Goal: Task Accomplishment & Management: Use online tool/utility

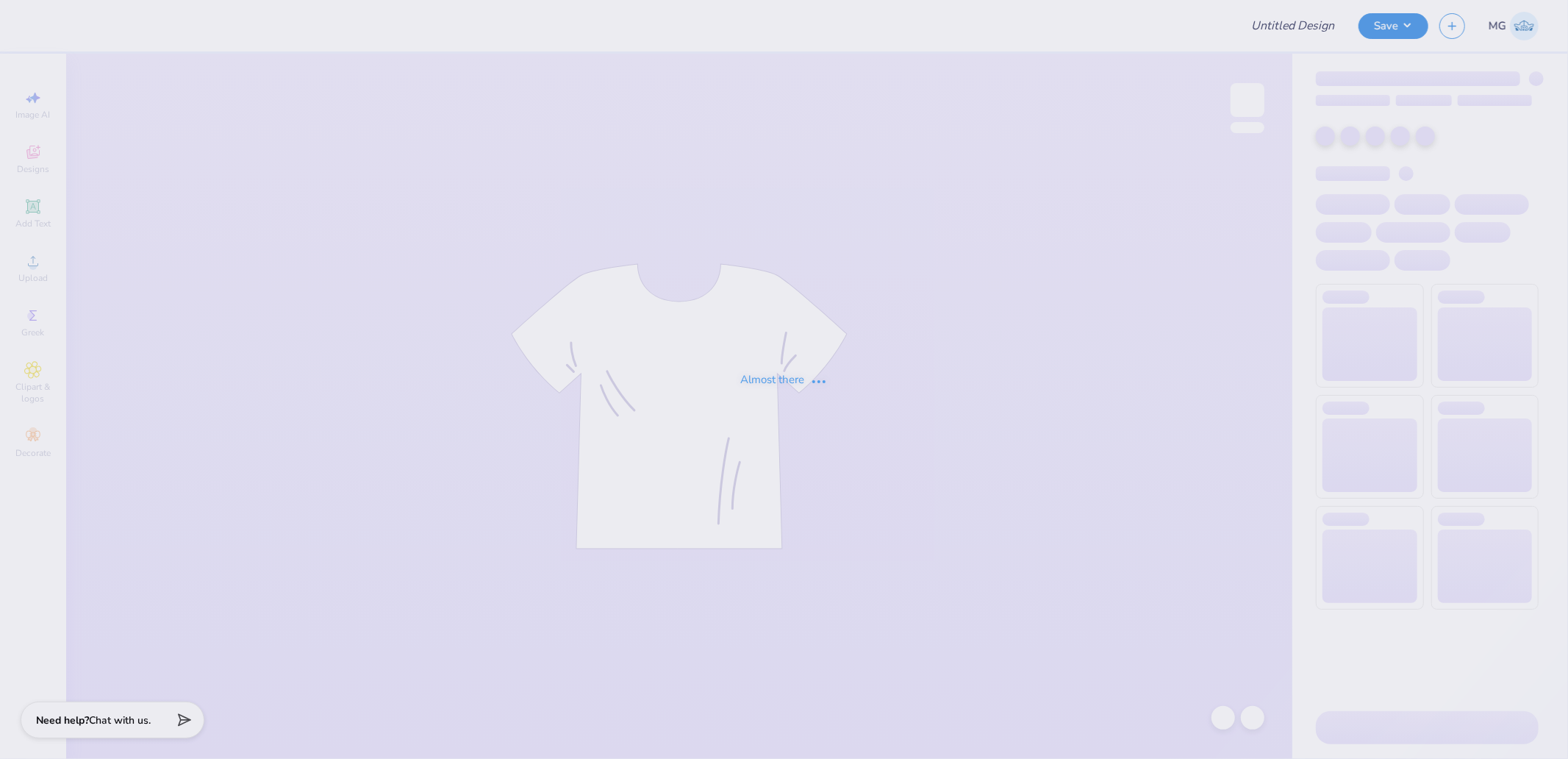
type input "pink out football shirt"
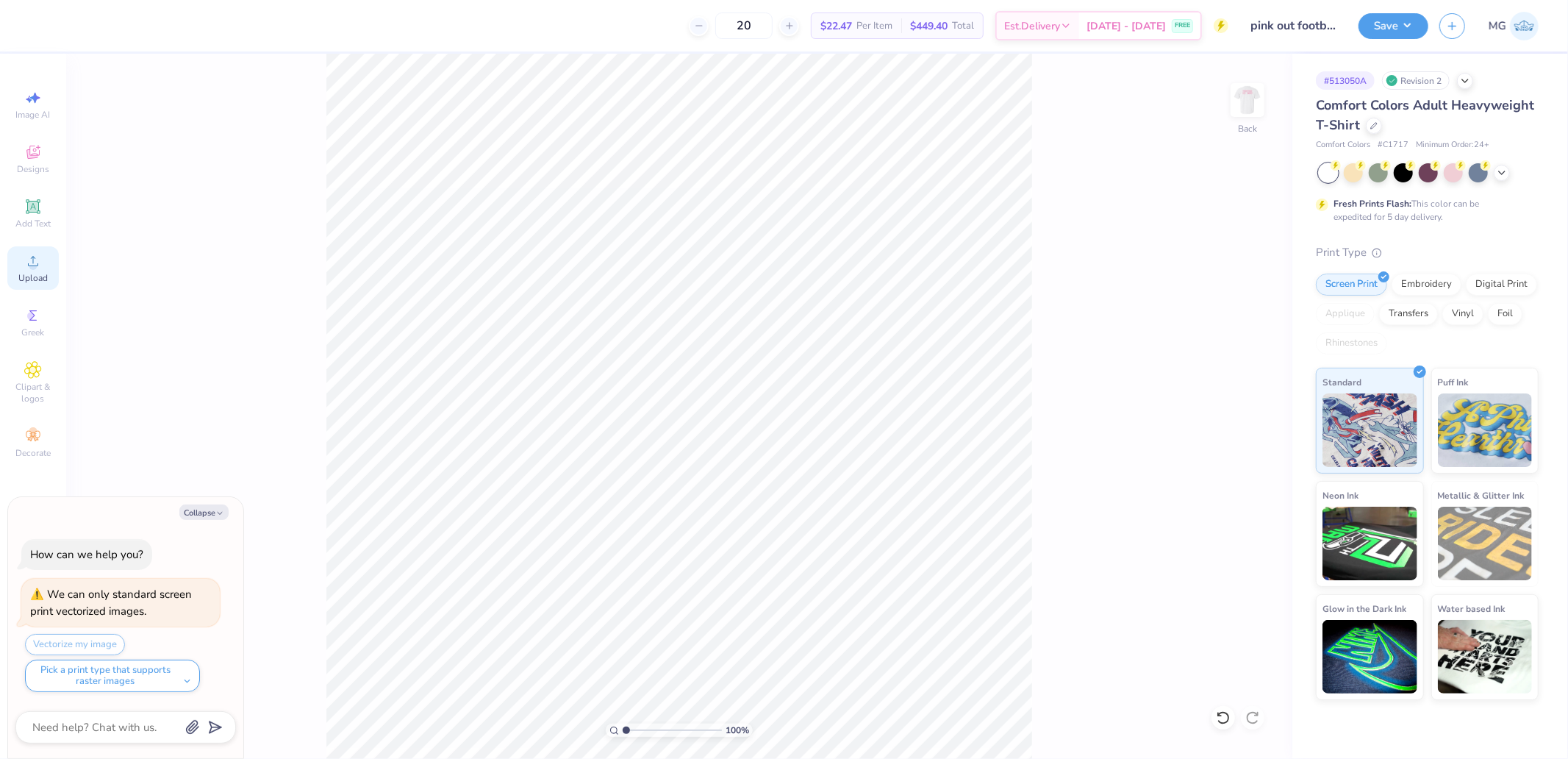
click at [54, 263] on div "Upload" at bounding box center [33, 268] width 51 height 43
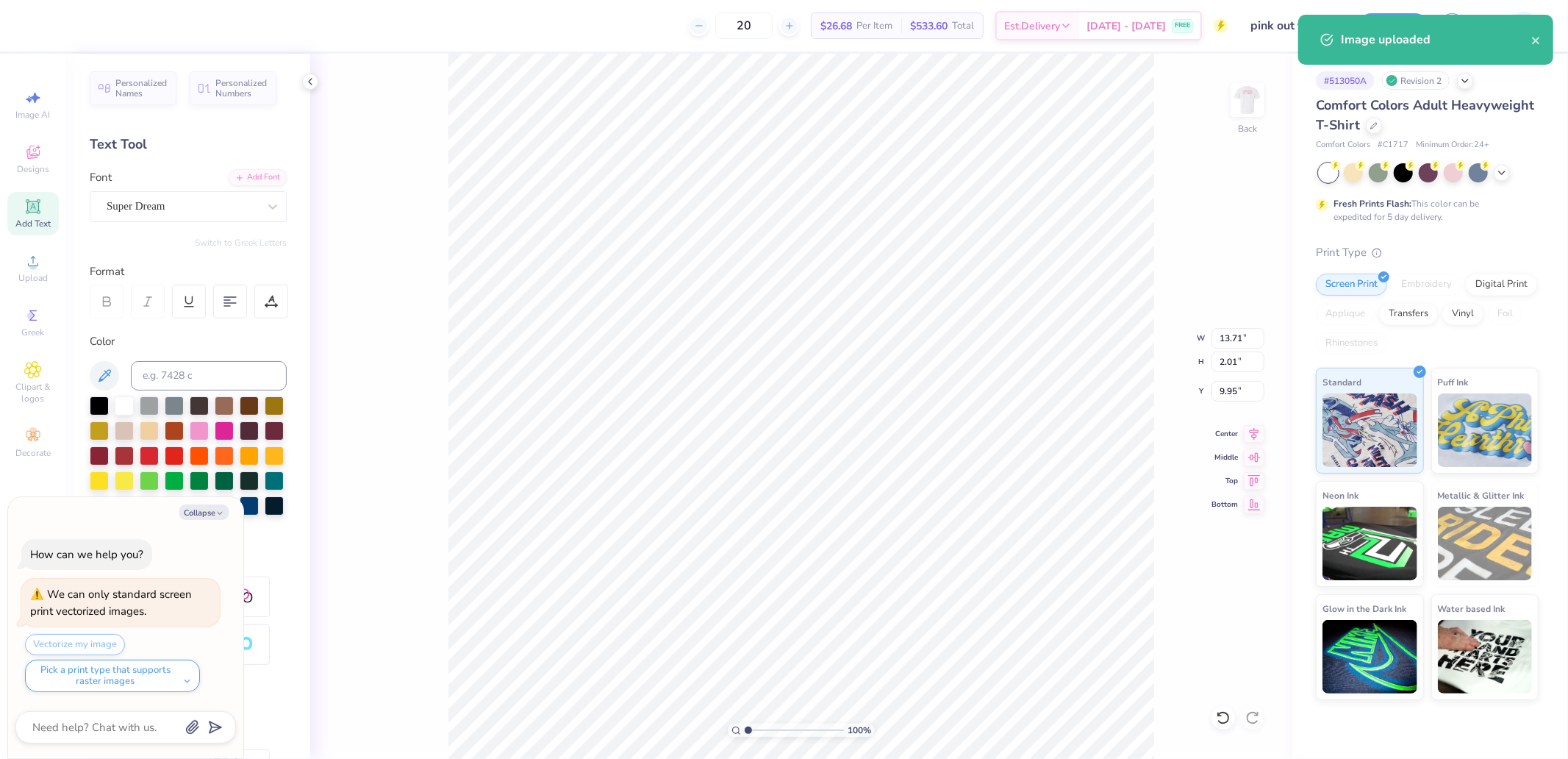
click at [151, 187] on div "Font Super Dream" at bounding box center [187, 195] width 197 height 53
click at [154, 199] on div "Super Dream" at bounding box center [182, 206] width 154 height 23
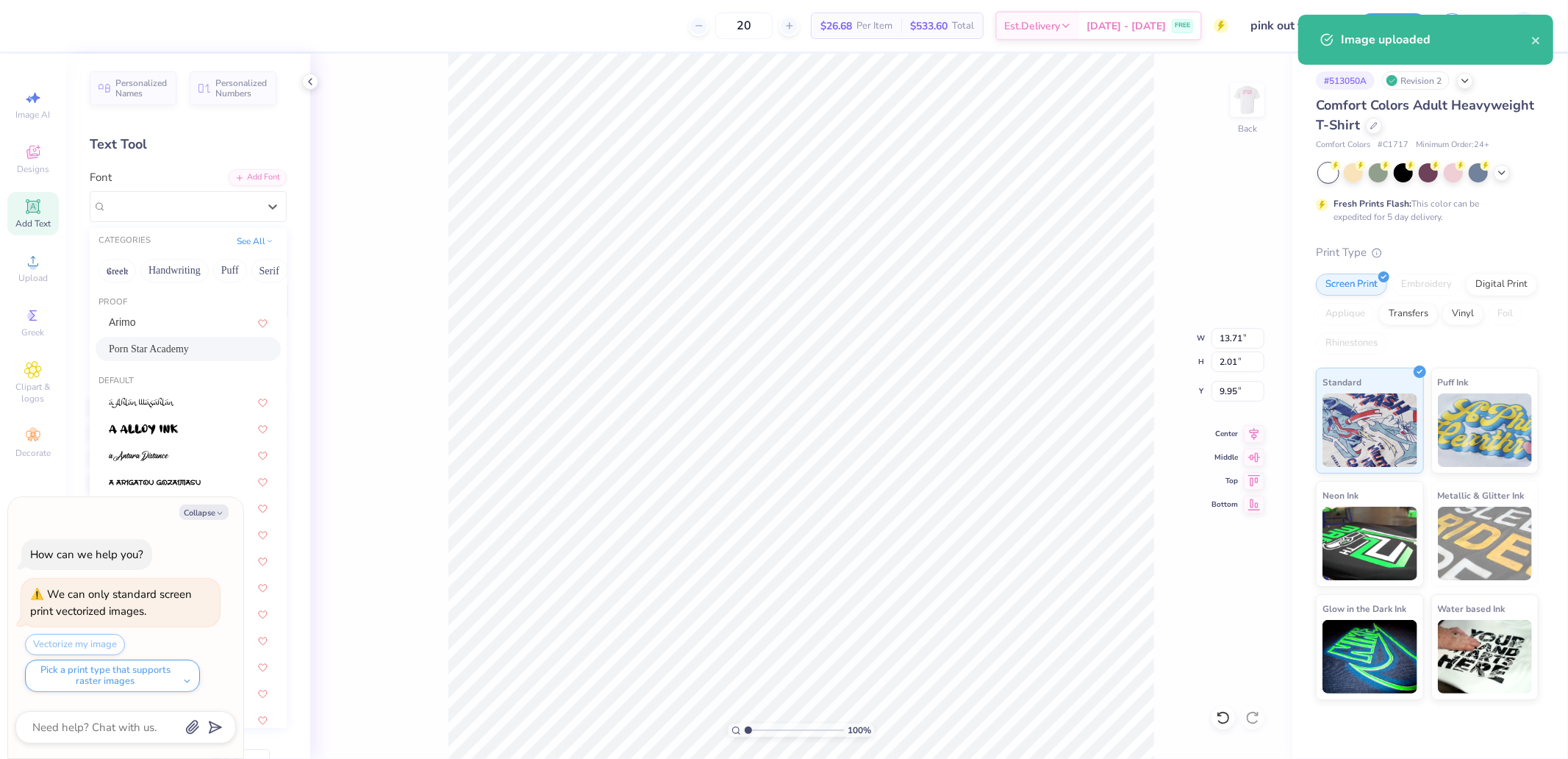
click at [160, 339] on div "Porn Star Academy" at bounding box center [187, 349] width 185 height 24
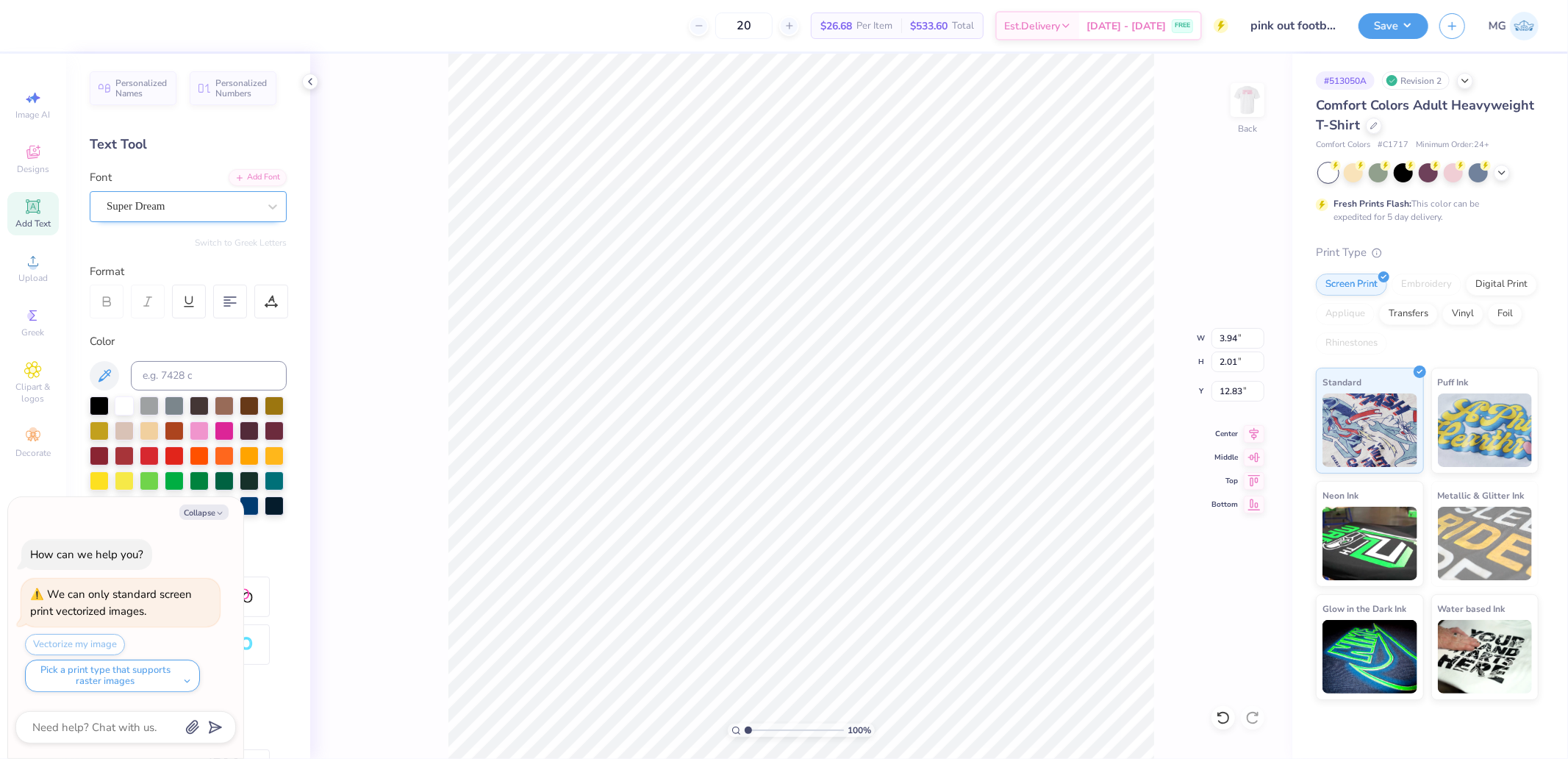
click at [160, 203] on div "Super Dream" at bounding box center [182, 206] width 154 height 23
click at [165, 203] on span "Super Dream" at bounding box center [136, 206] width 59 height 17
click at [180, 210] on div "Super Dream" at bounding box center [181, 206] width 151 height 17
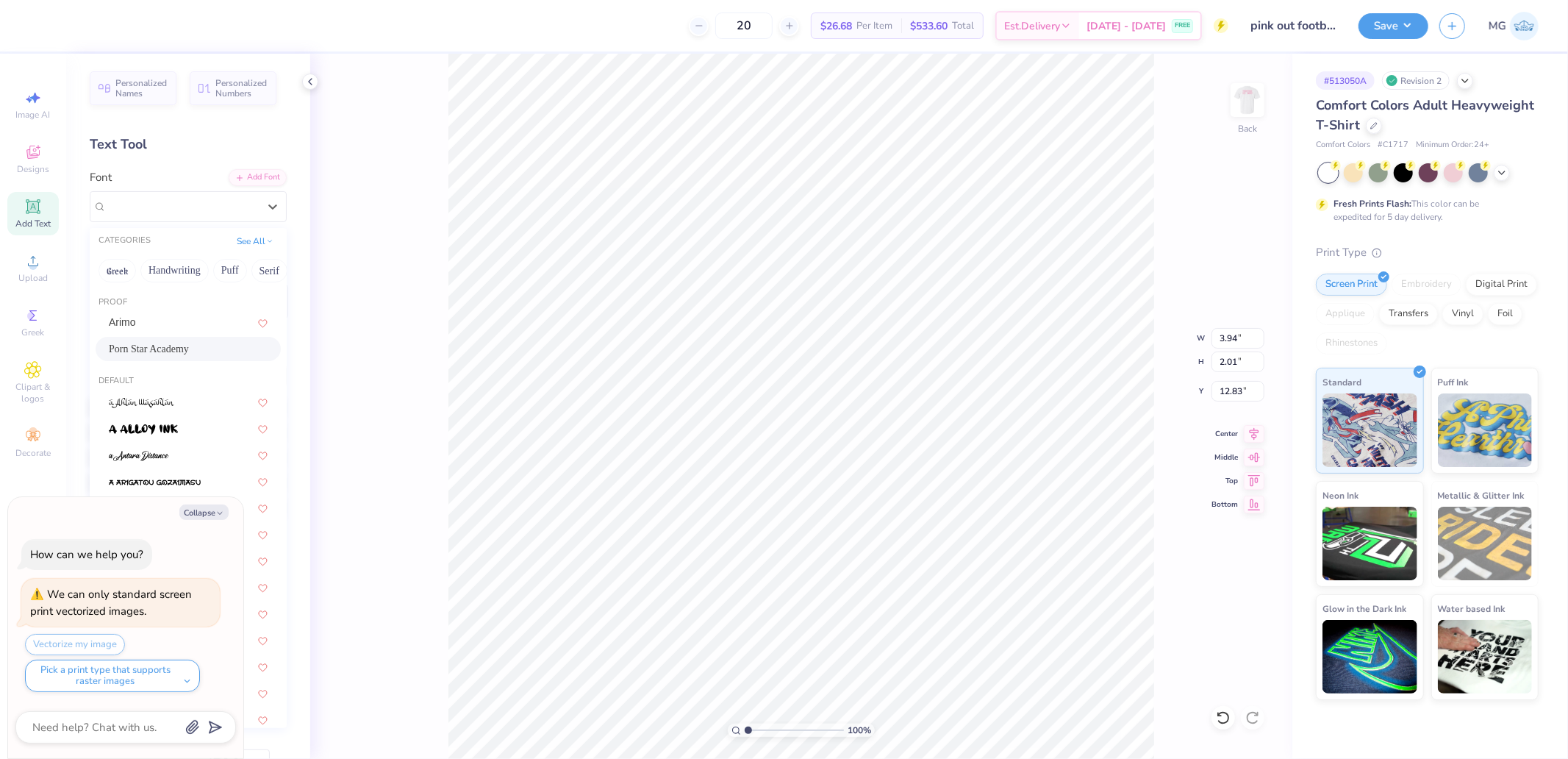
click at [168, 341] on span "Porn Star Academy" at bounding box center [149, 349] width 80 height 15
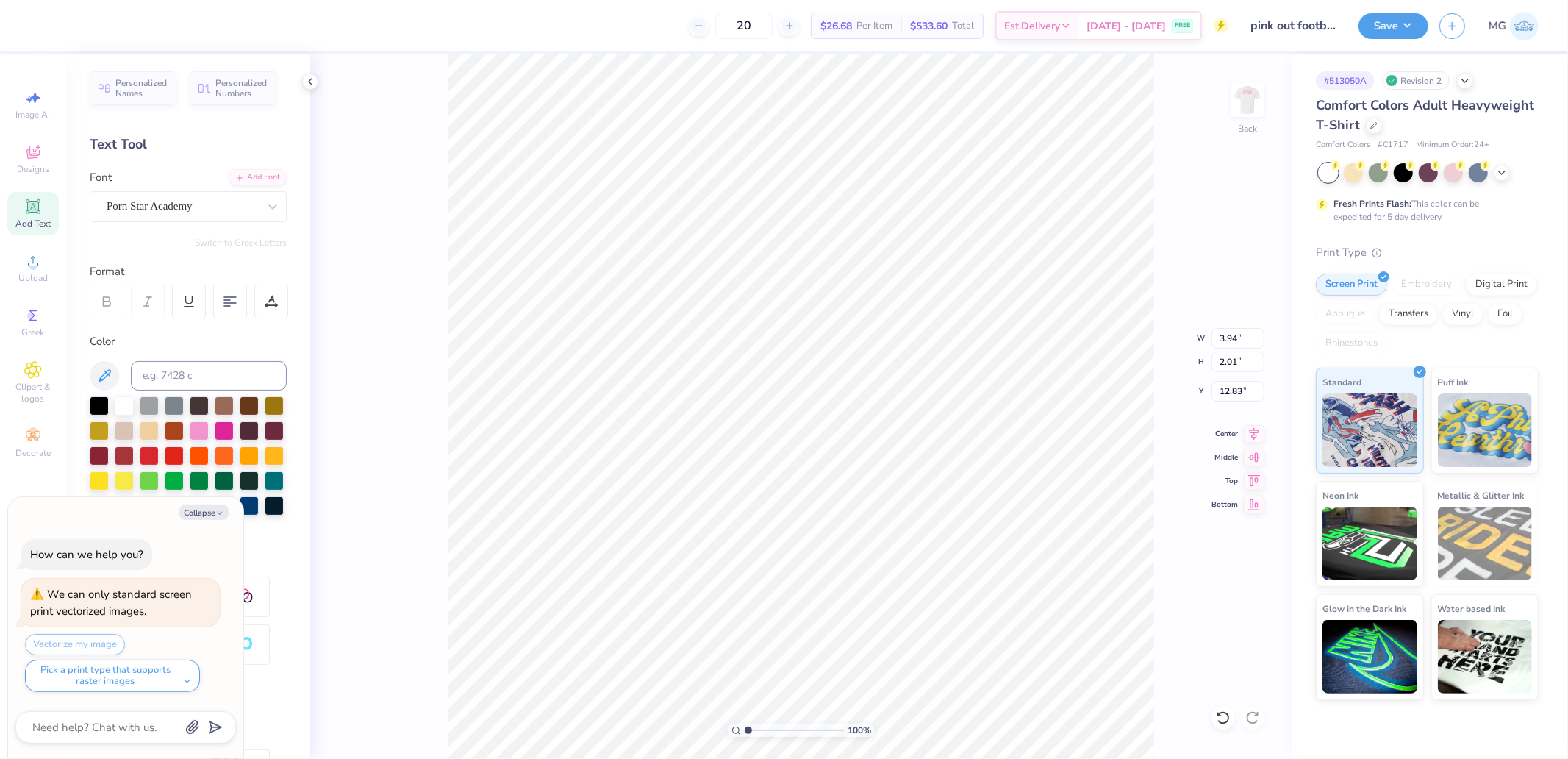
type textarea "x"
type input "3.95"
type input "2.33"
type input "12.87"
type textarea "x"
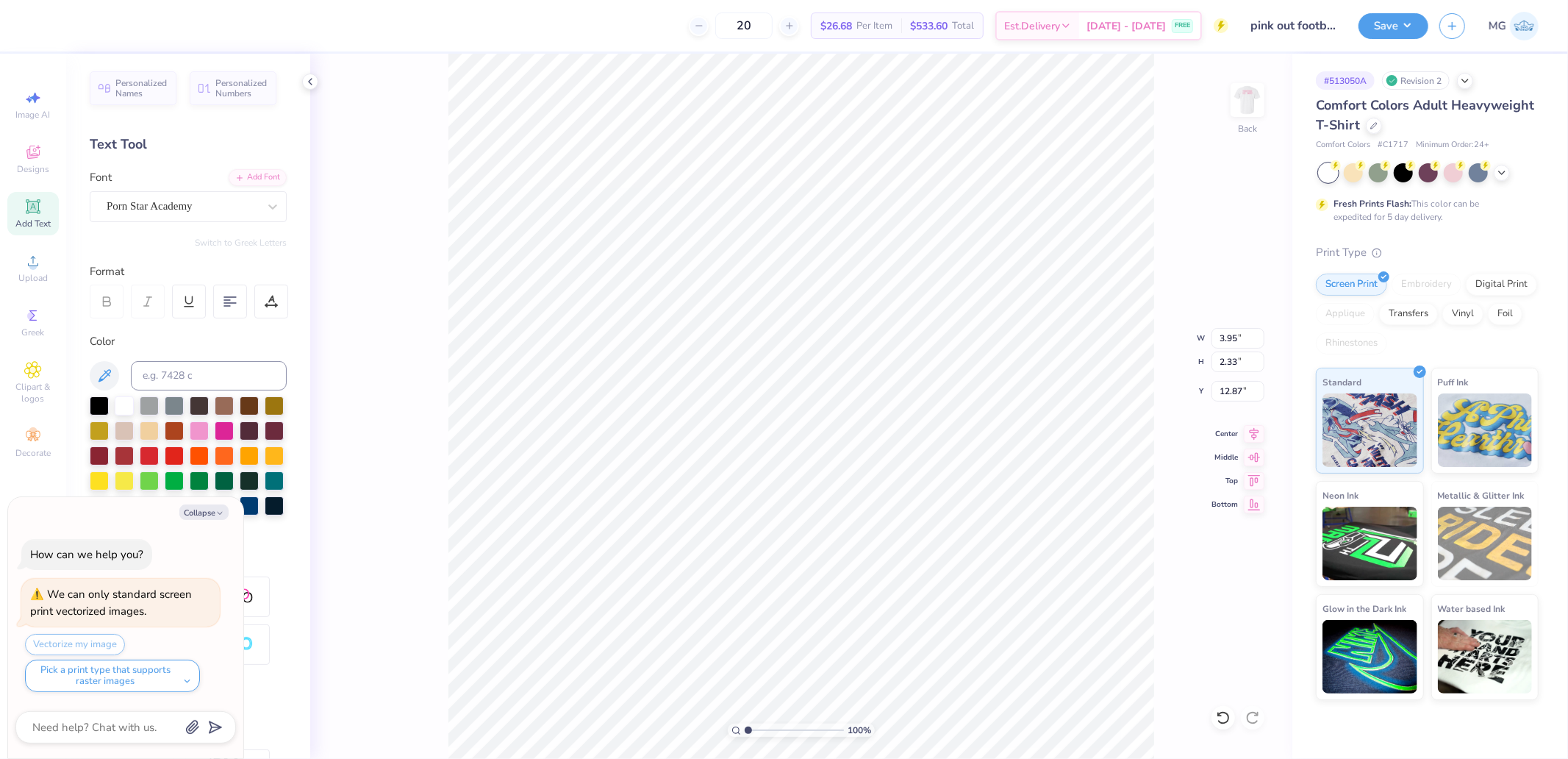
type input "1.25"
type input "2.59"
type input "12.44"
type textarea "x"
type input "1.39"
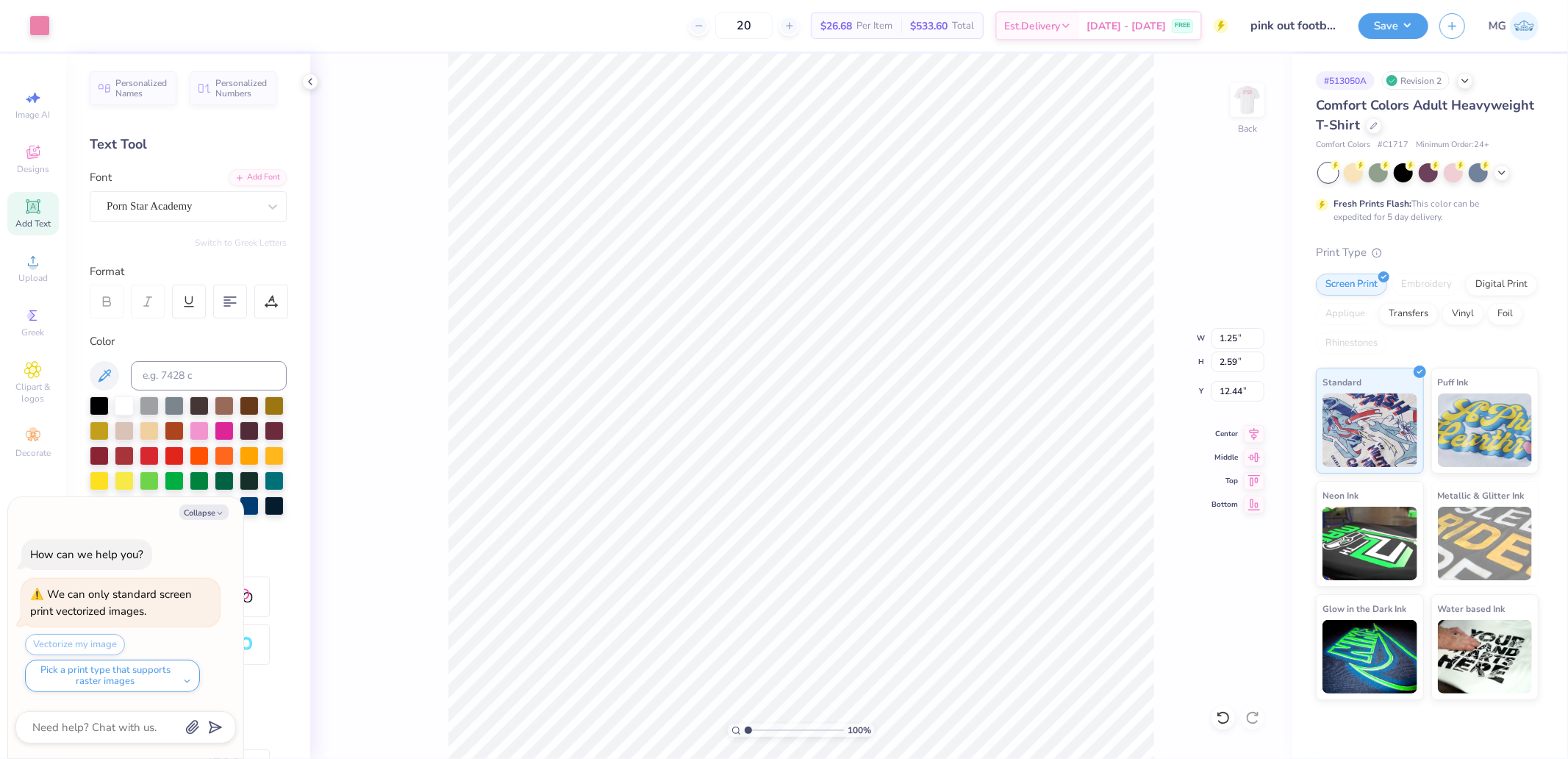
type input "2.01"
type input "12.83"
click at [177, 188] on div "Font Super Dream" at bounding box center [187, 195] width 197 height 53
click at [171, 203] on div "Super Dream" at bounding box center [182, 206] width 154 height 23
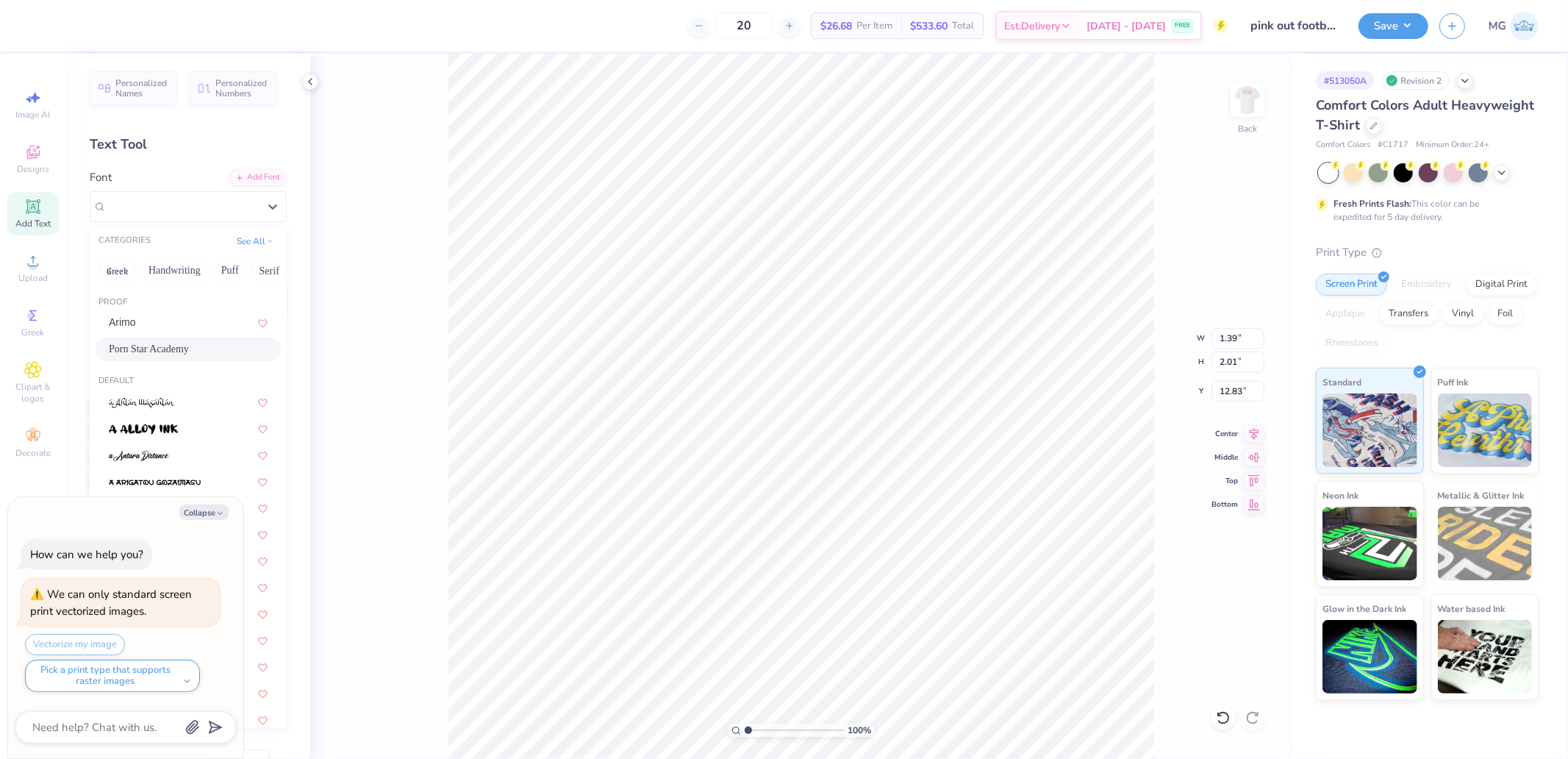
click at [162, 344] on span "Porn Star Academy" at bounding box center [149, 349] width 80 height 15
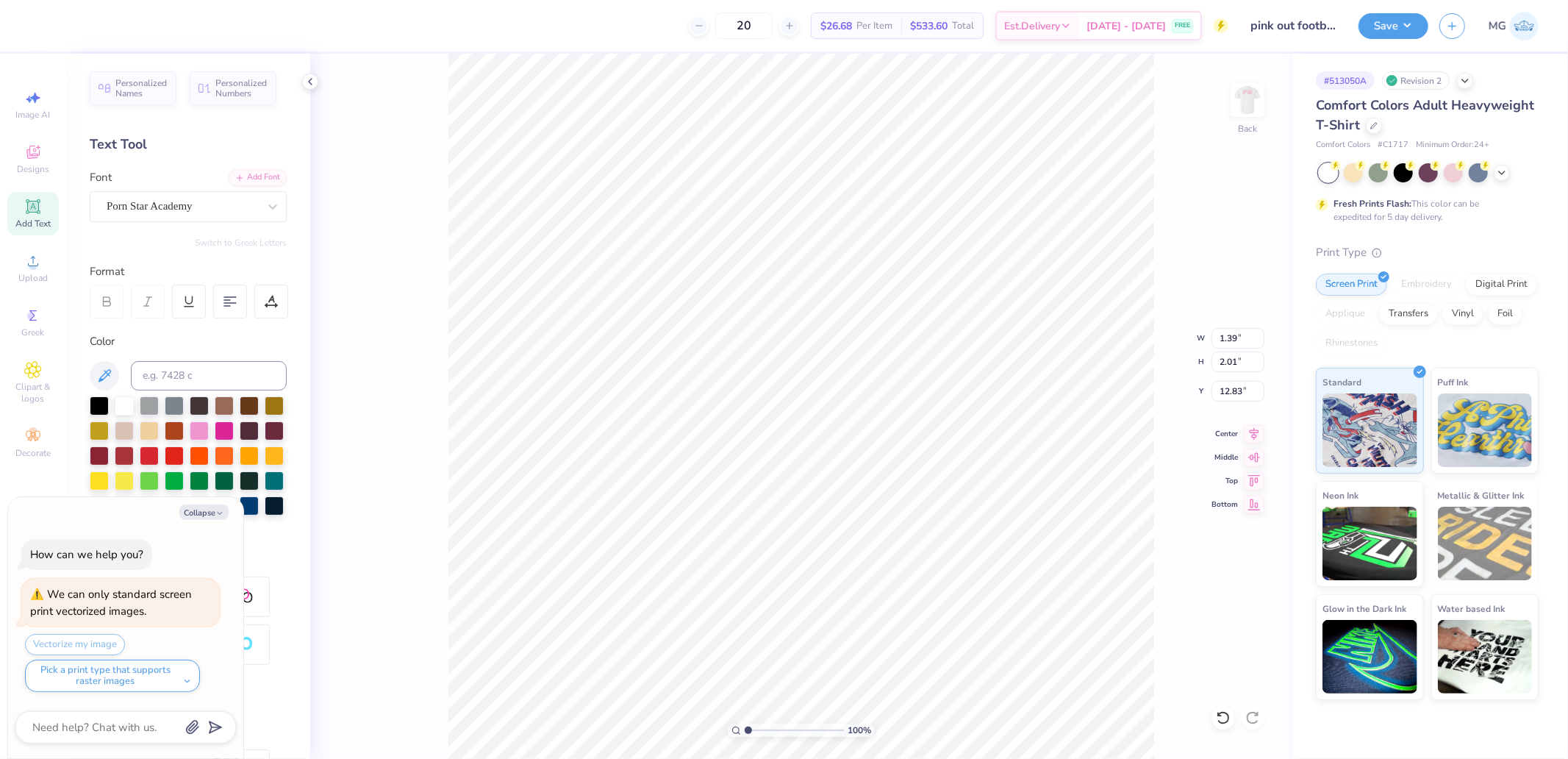
type textarea "x"
type input "1.36"
type input "2.33"
type input "12.87"
type textarea "x"
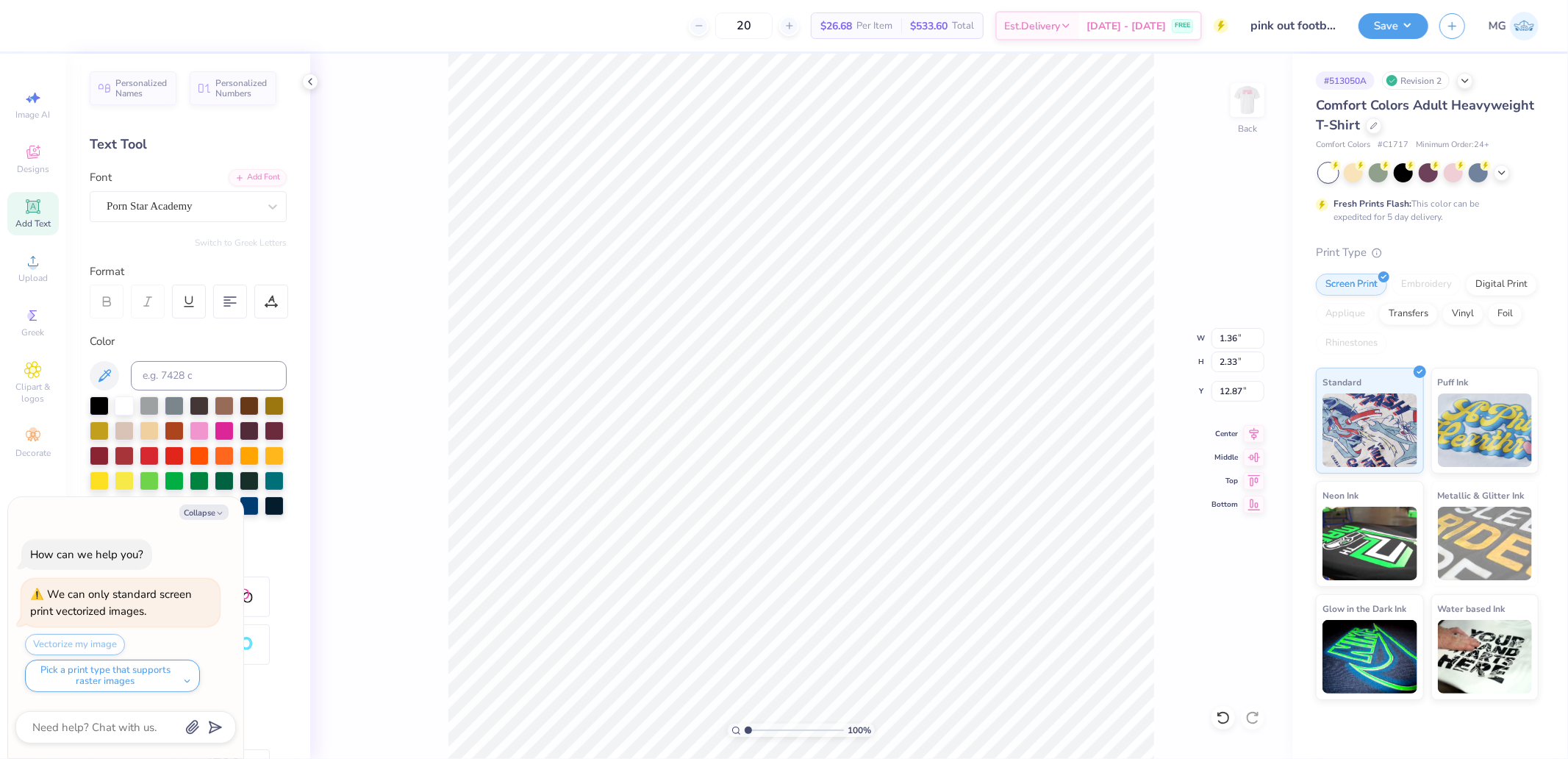
type input "5.28"
type input "2.01"
type input "12.83"
click at [185, 192] on div "Super Dream" at bounding box center [187, 206] width 197 height 31
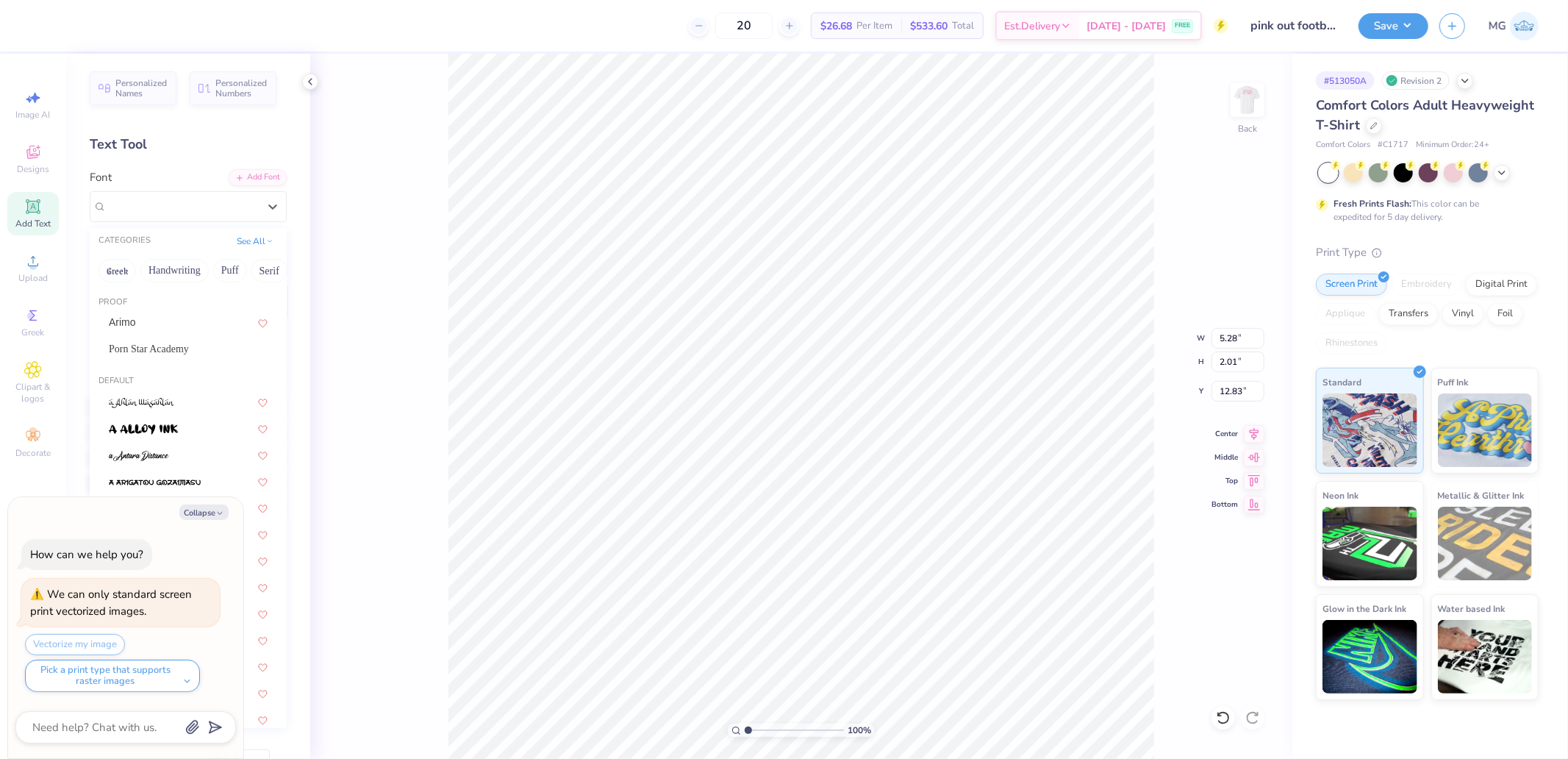
click at [178, 228] on div "CATEGORIES See All" at bounding box center [187, 241] width 197 height 26
click at [189, 200] on div "Super Dream" at bounding box center [181, 206] width 151 height 17
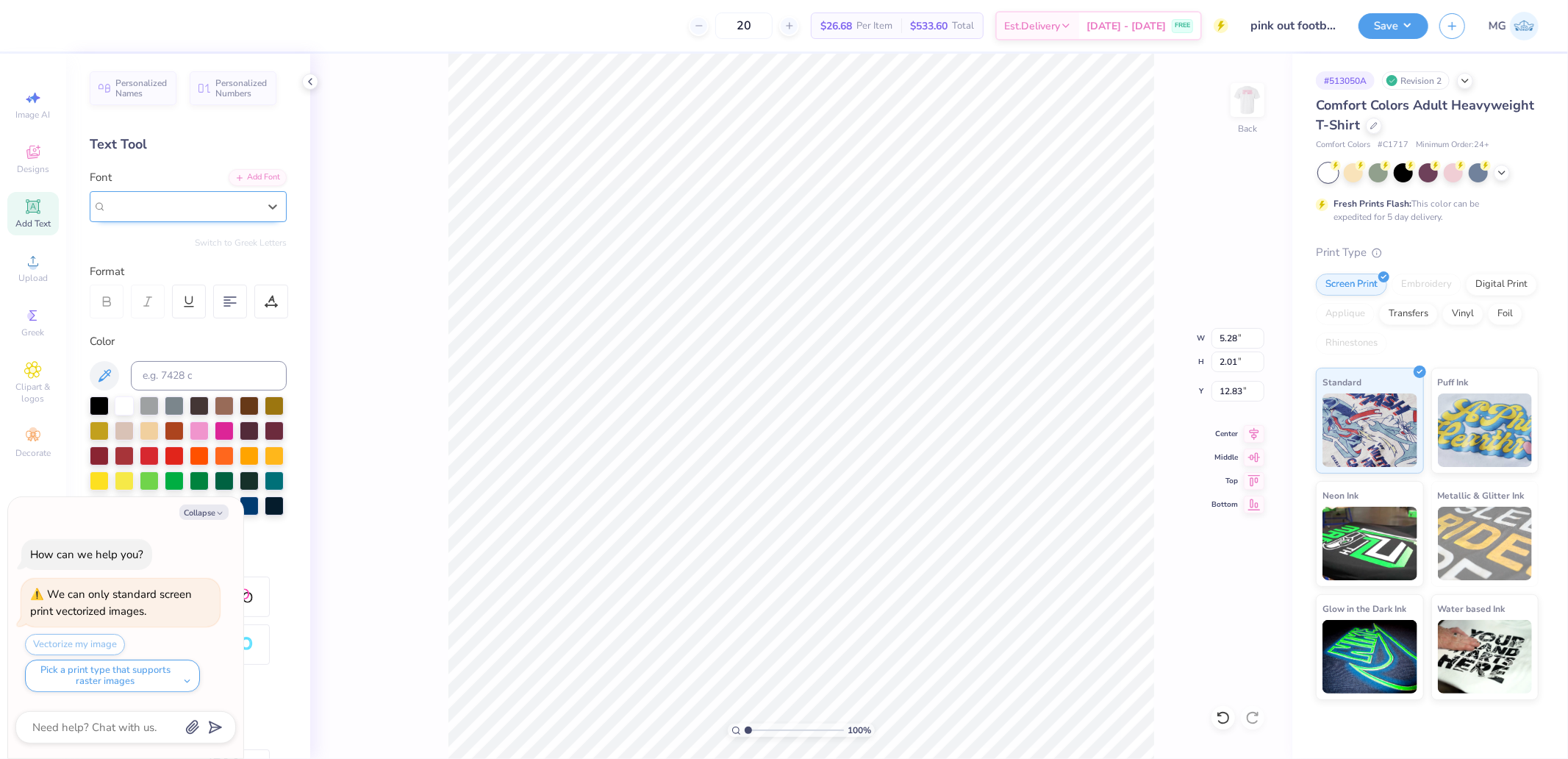
click at [162, 208] on span "Super Dream" at bounding box center [136, 206] width 59 height 17
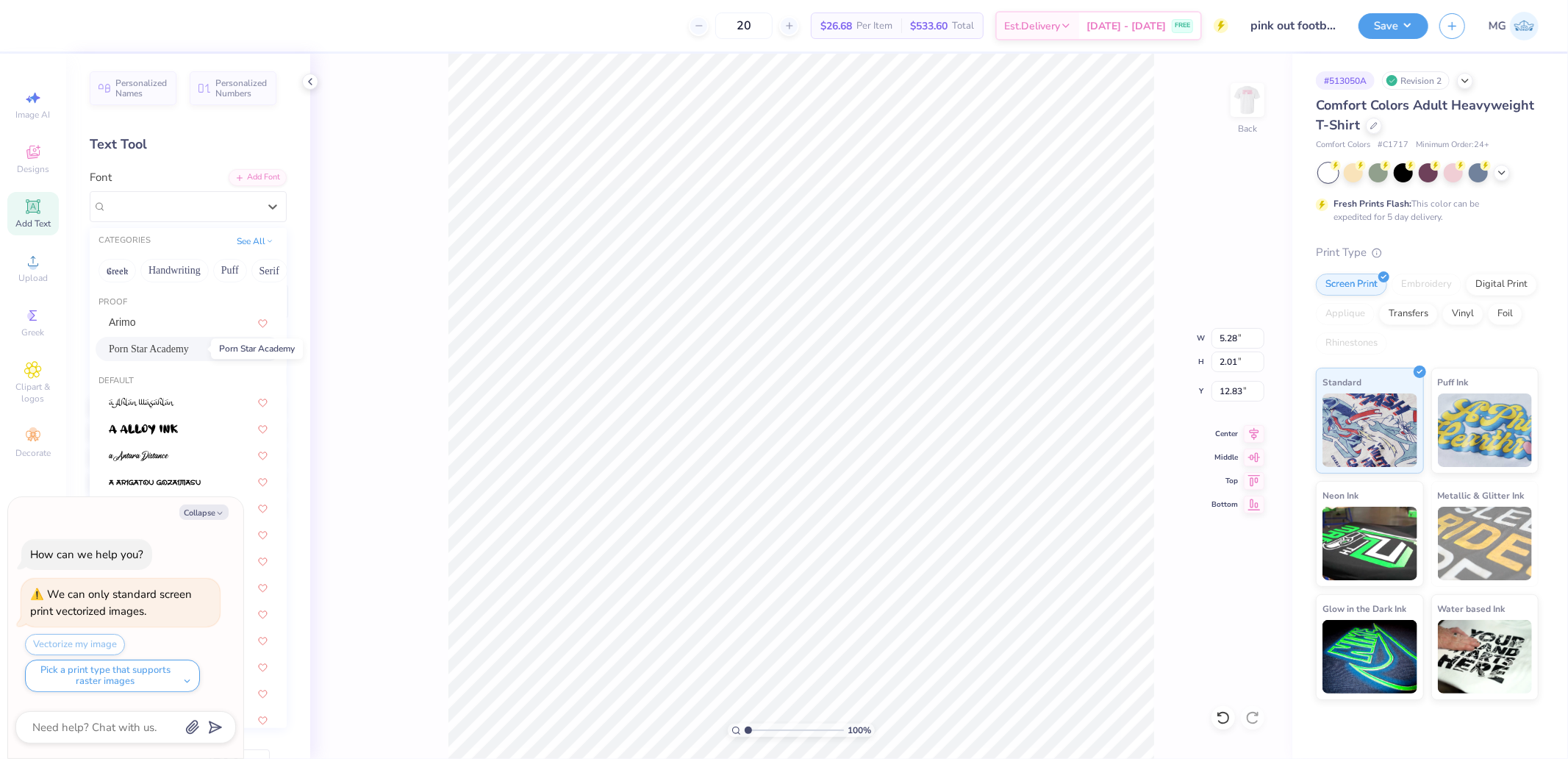
click at [159, 341] on span "Porn Star Academy" at bounding box center [149, 349] width 80 height 15
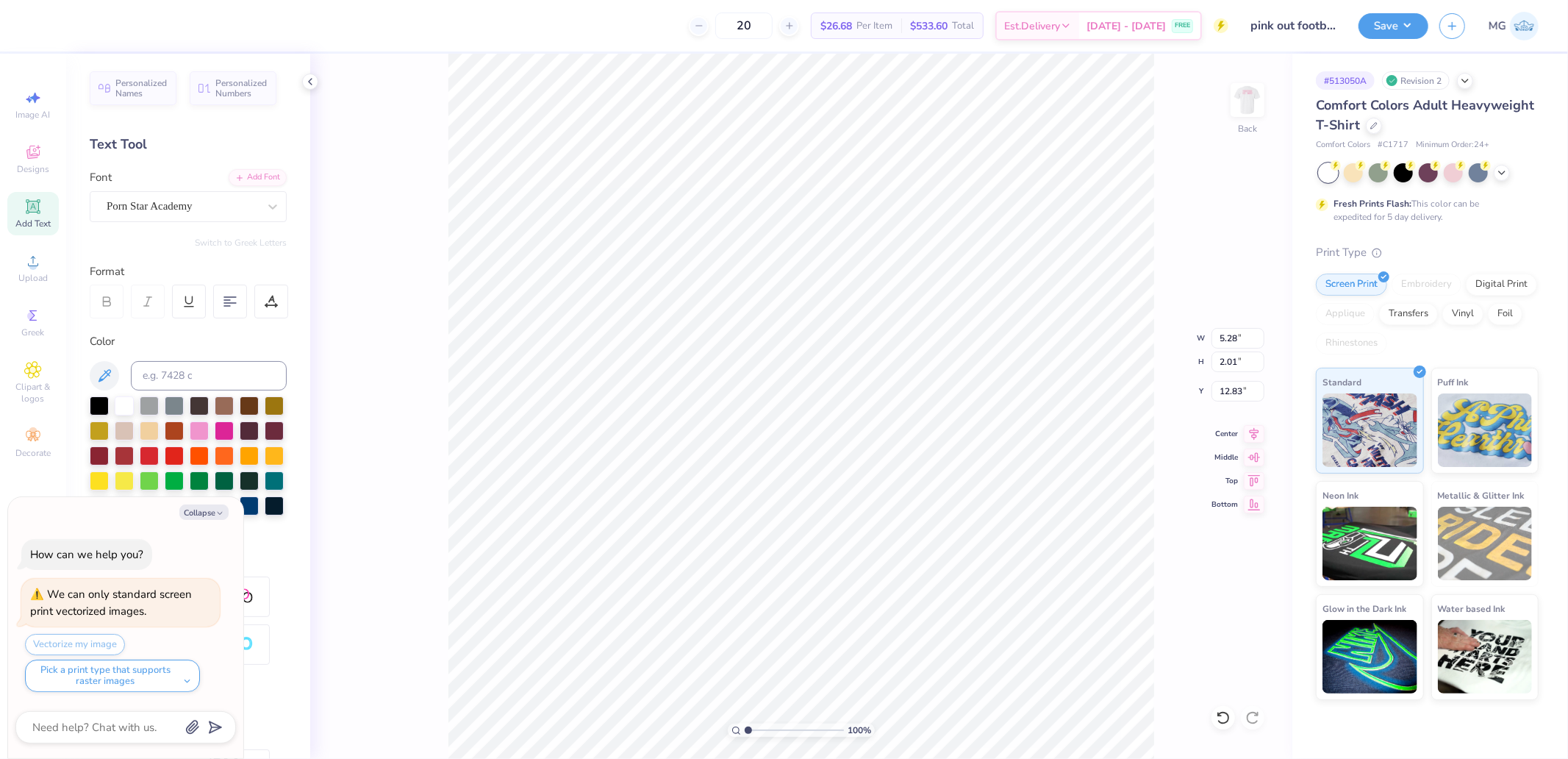
type textarea "x"
type input "4.45"
type input "2.33"
type input "12.87"
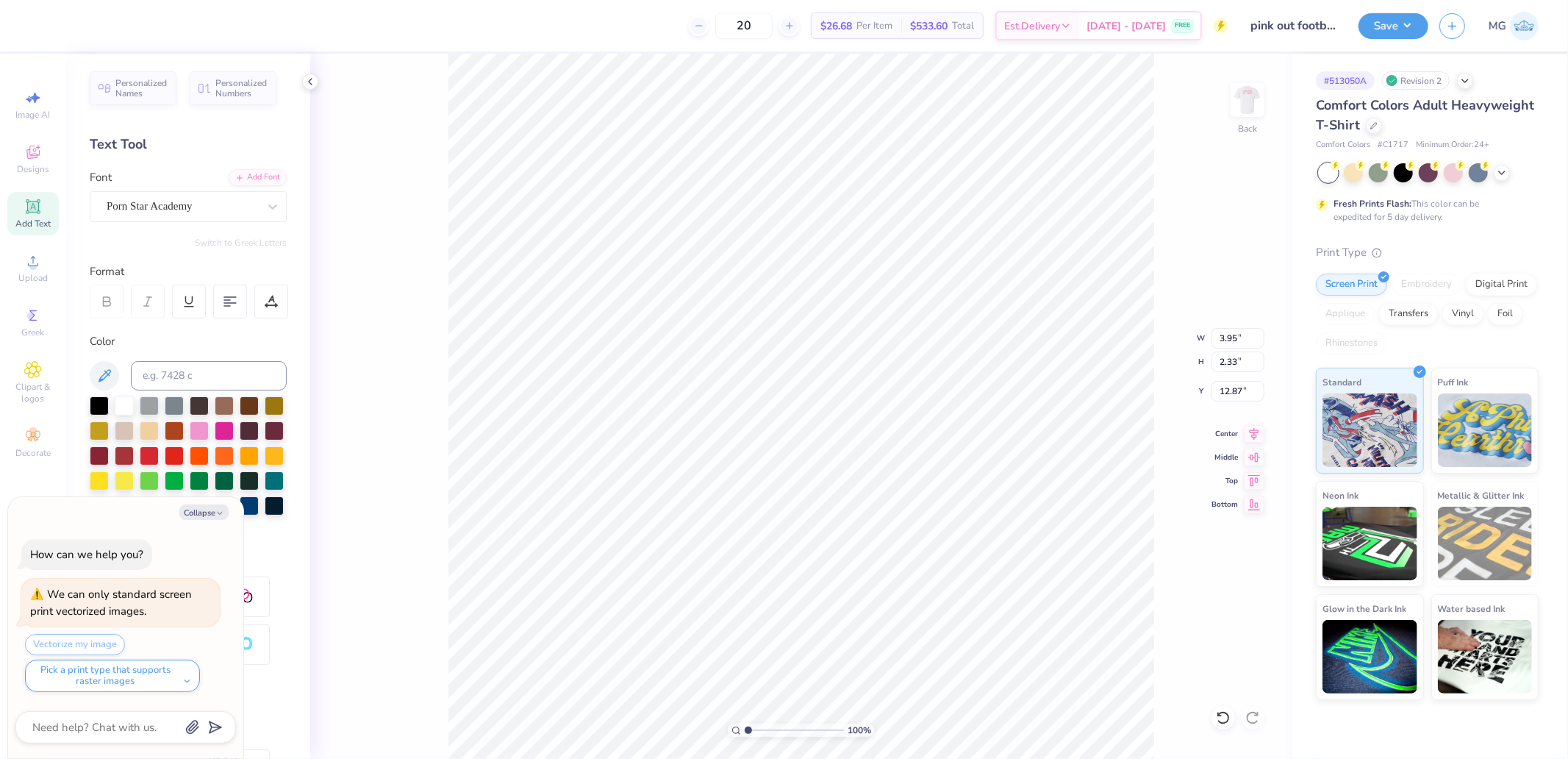
type textarea "x"
type textarea "WE"
click at [1253, 431] on icon at bounding box center [1254, 431] width 20 height 18
type textarea "x"
type input "9.26"
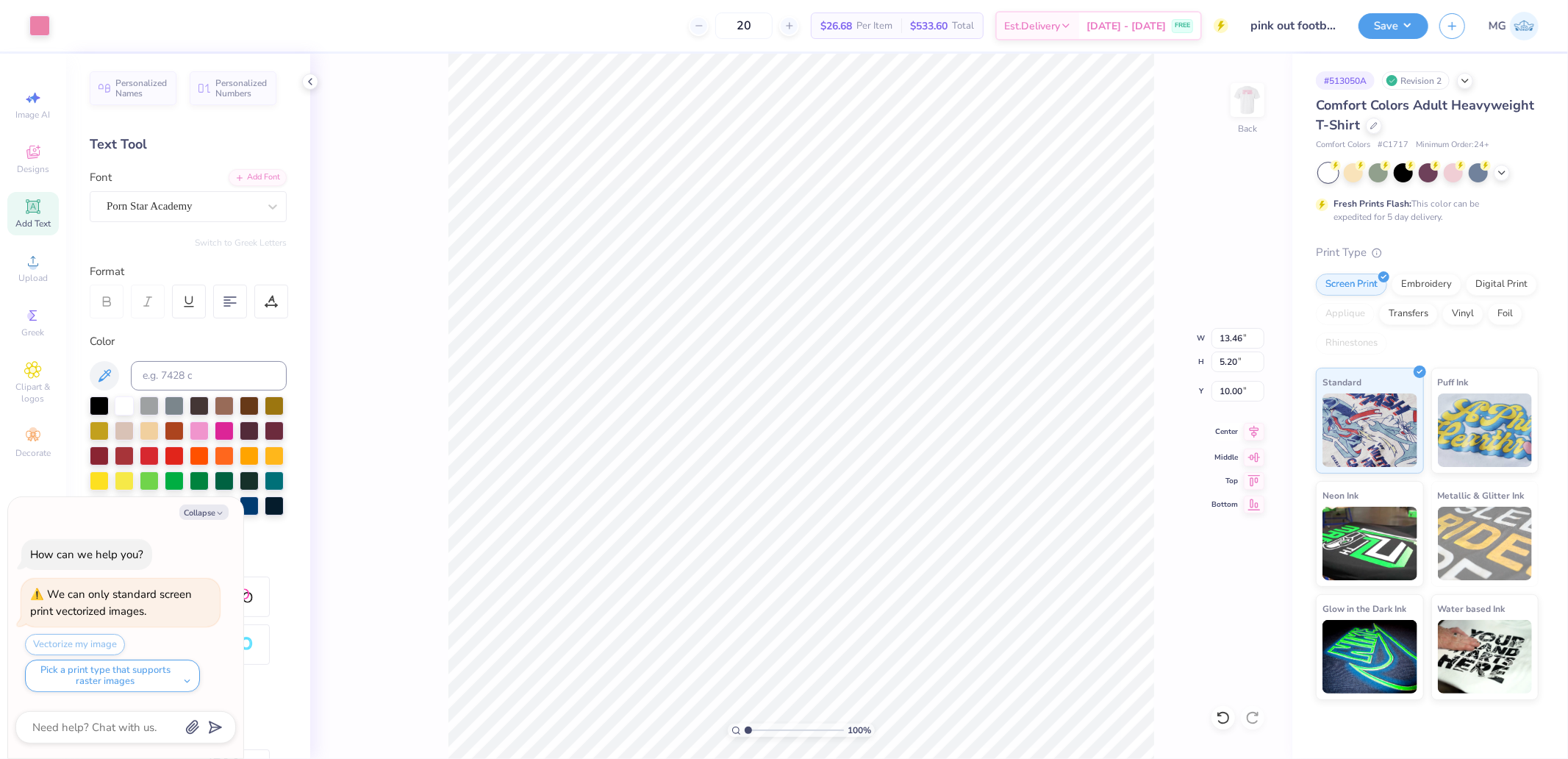
type input "3.58"
type input "11.62"
click at [1250, 431] on icon at bounding box center [1254, 431] width 20 height 18
type textarea "x"
type input "3.35"
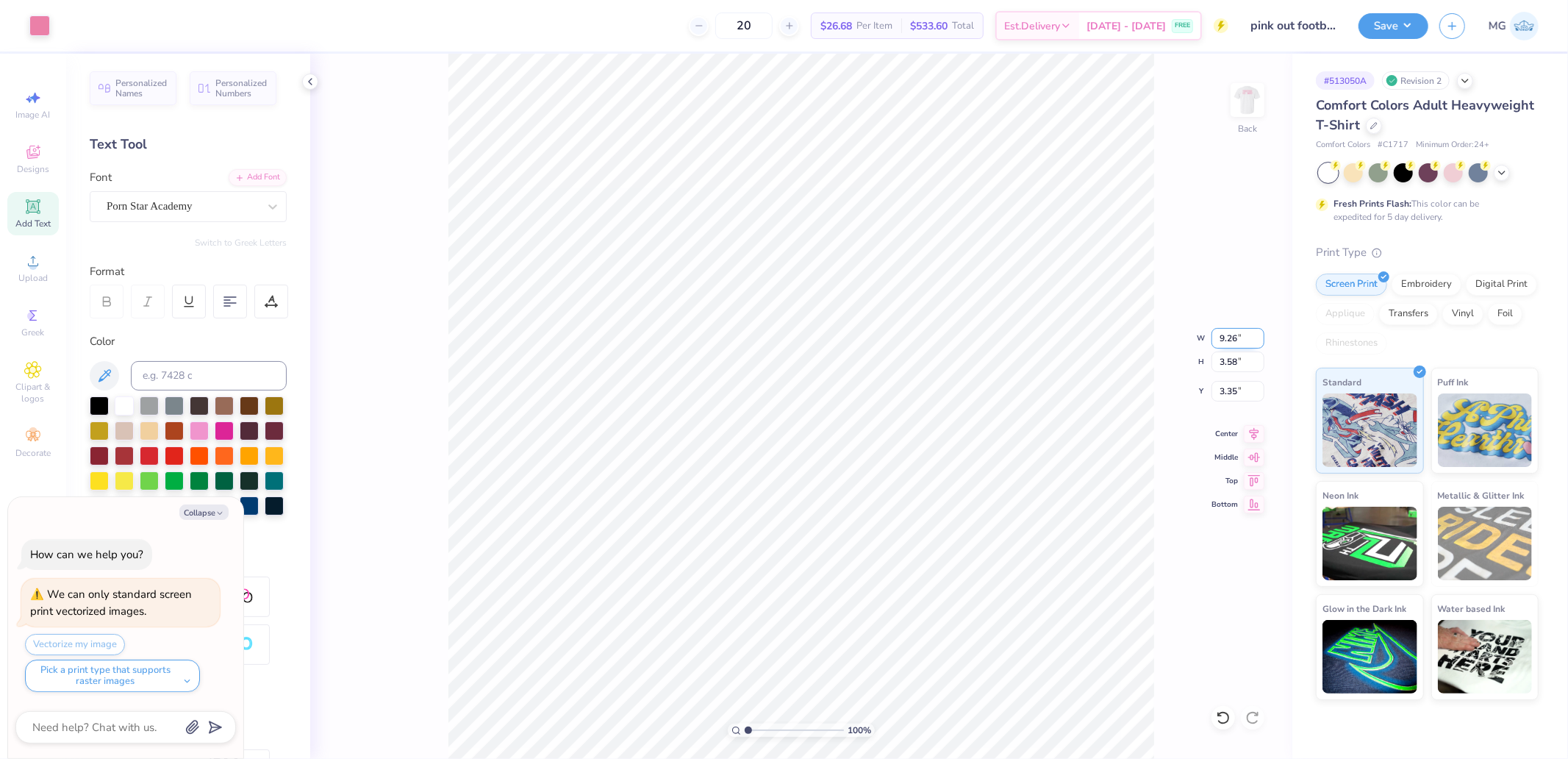
click at [1231, 345] on input "9.26" at bounding box center [1237, 338] width 53 height 20
type input "10.53"
type textarea "x"
type input "4.07"
type input "3.10"
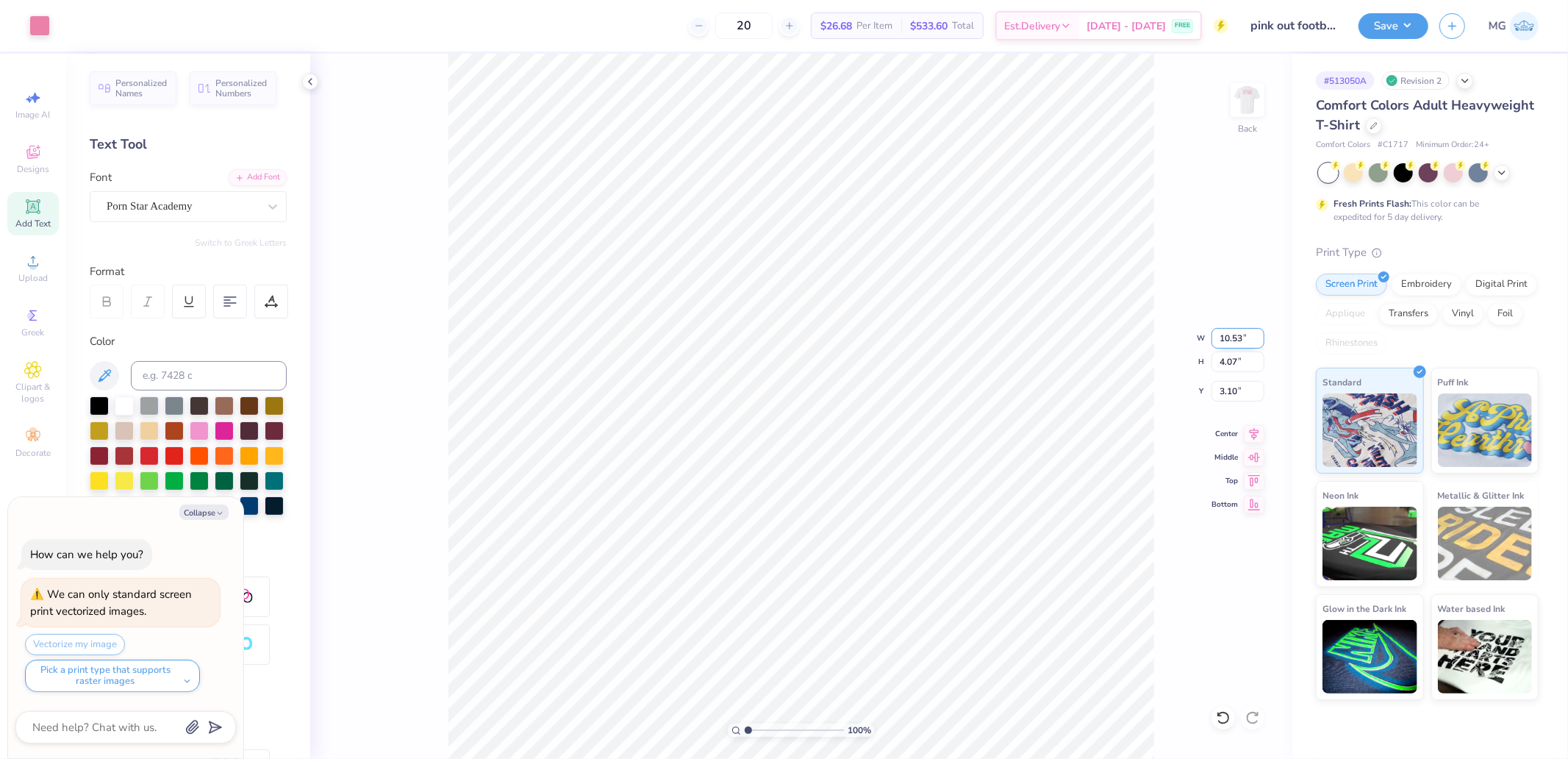
type textarea "x"
type input "10.5"
type textarea "x"
type input "10.50"
type input "4.05"
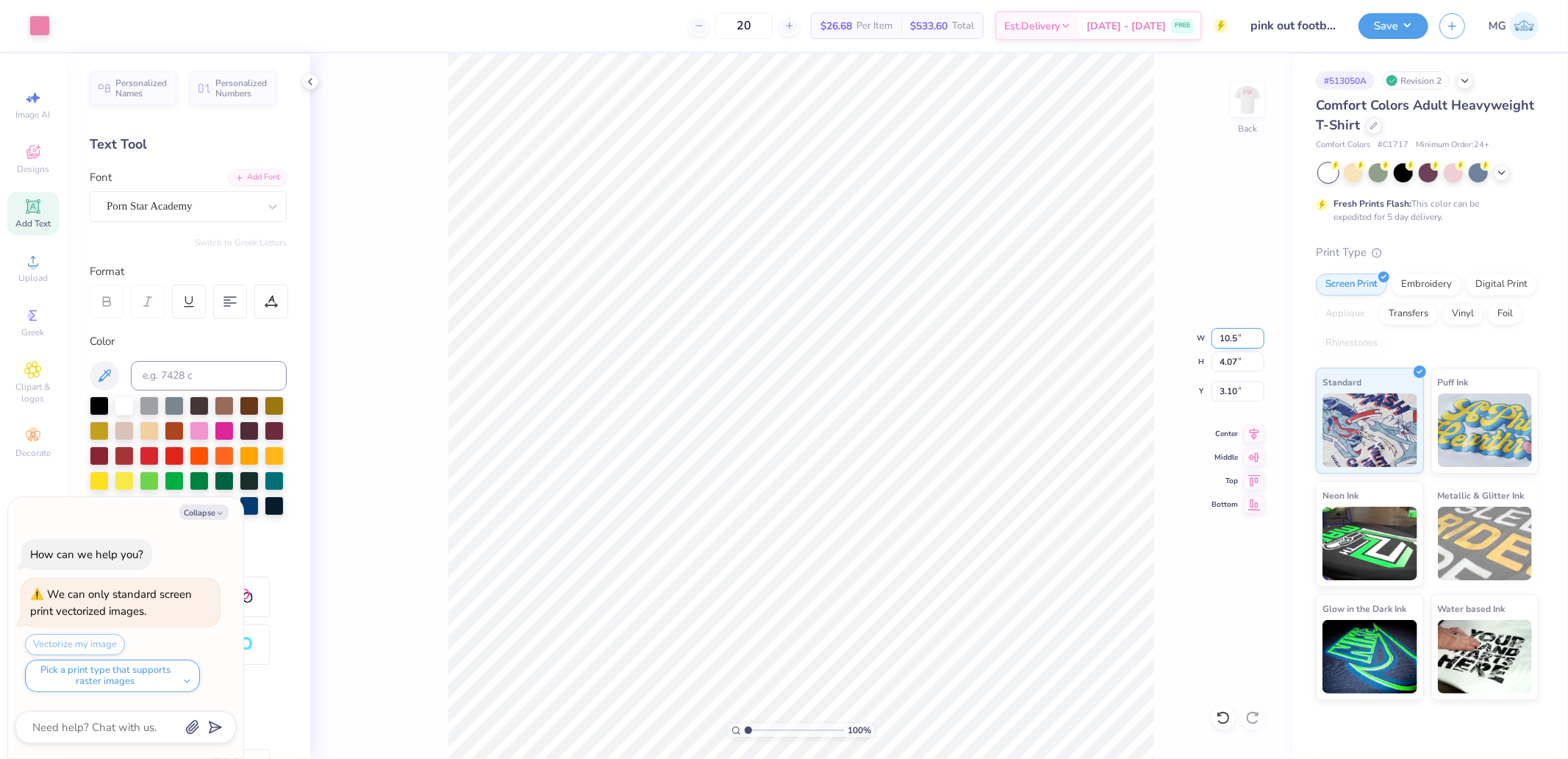
type input "3.11"
click at [1252, 431] on icon at bounding box center [1254, 431] width 20 height 18
type textarea "x"
type input "10.50"
type input "2.15"
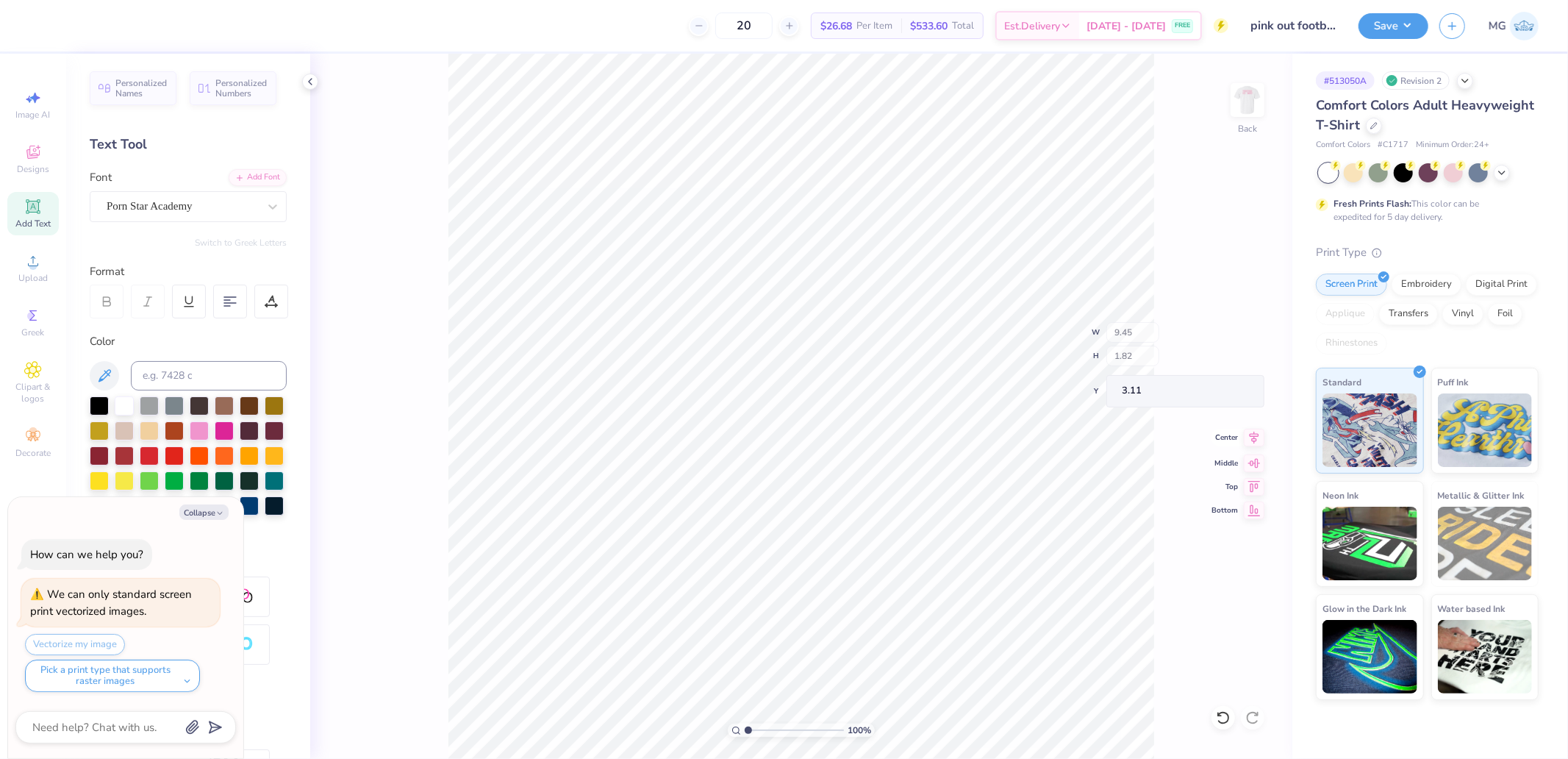
type input "5.01"
click at [1258, 431] on icon at bounding box center [1254, 431] width 9 height 13
click at [197, 506] on button "Collapse" at bounding box center [204, 512] width 49 height 15
type textarea "x"
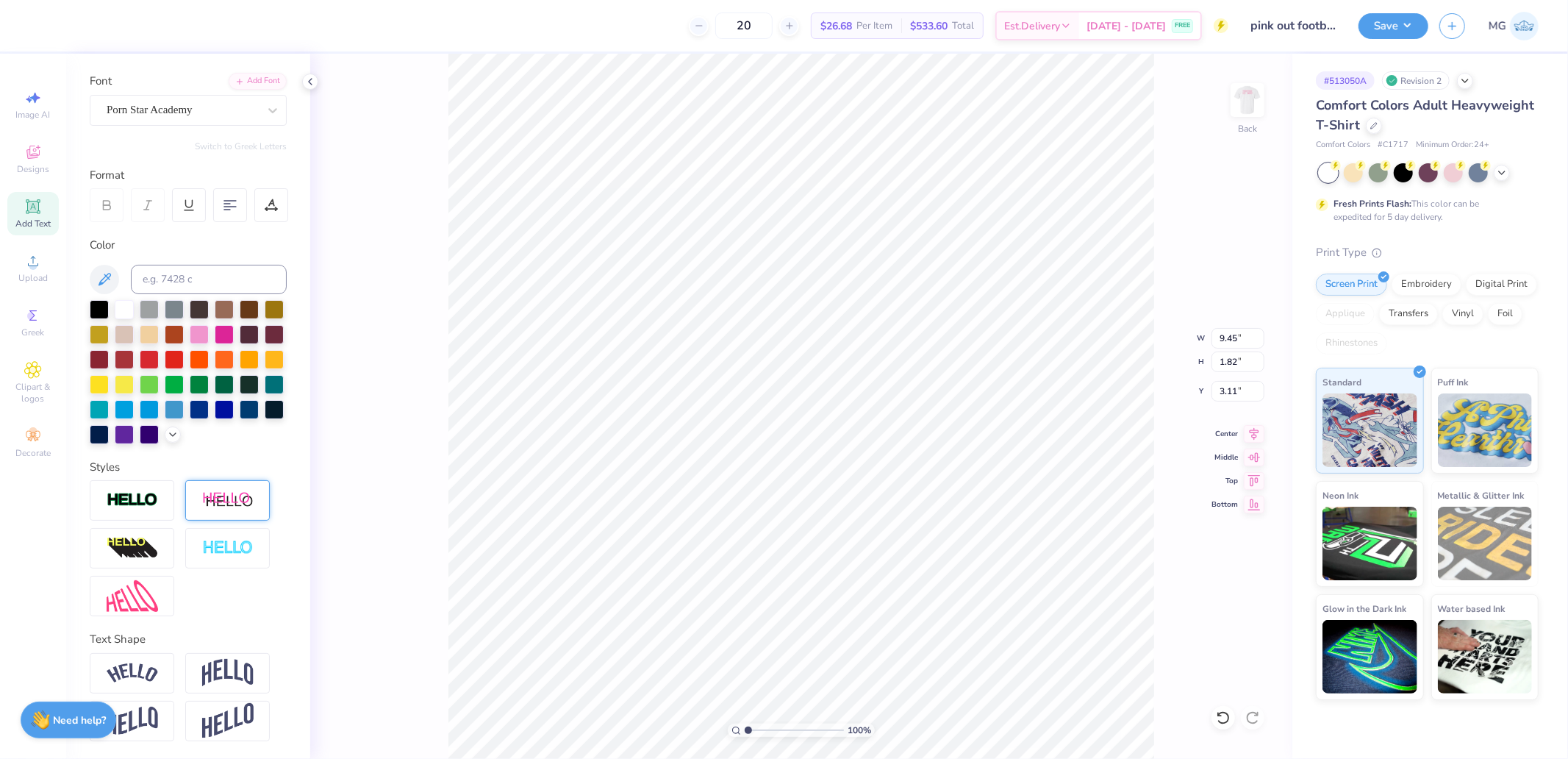
scroll to position [121, 0]
click at [233, 554] on img at bounding box center [228, 548] width 51 height 17
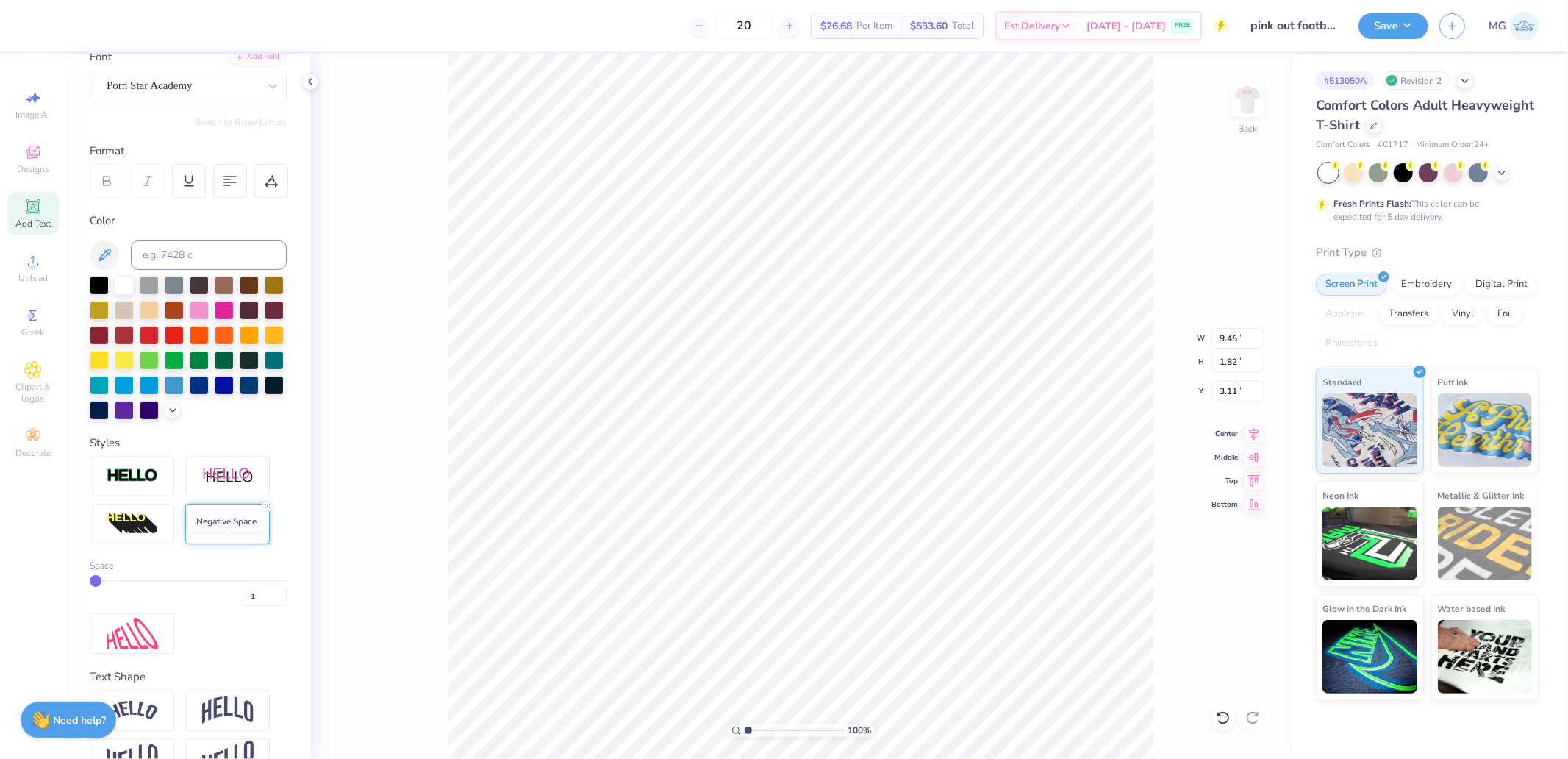
type input "9.46"
type input "1.83"
type input "3.10"
drag, startPoint x: 257, startPoint y: 626, endPoint x: 186, endPoint y: 618, distance: 71.4
click at [189, 606] on div "1" at bounding box center [187, 592] width 197 height 26
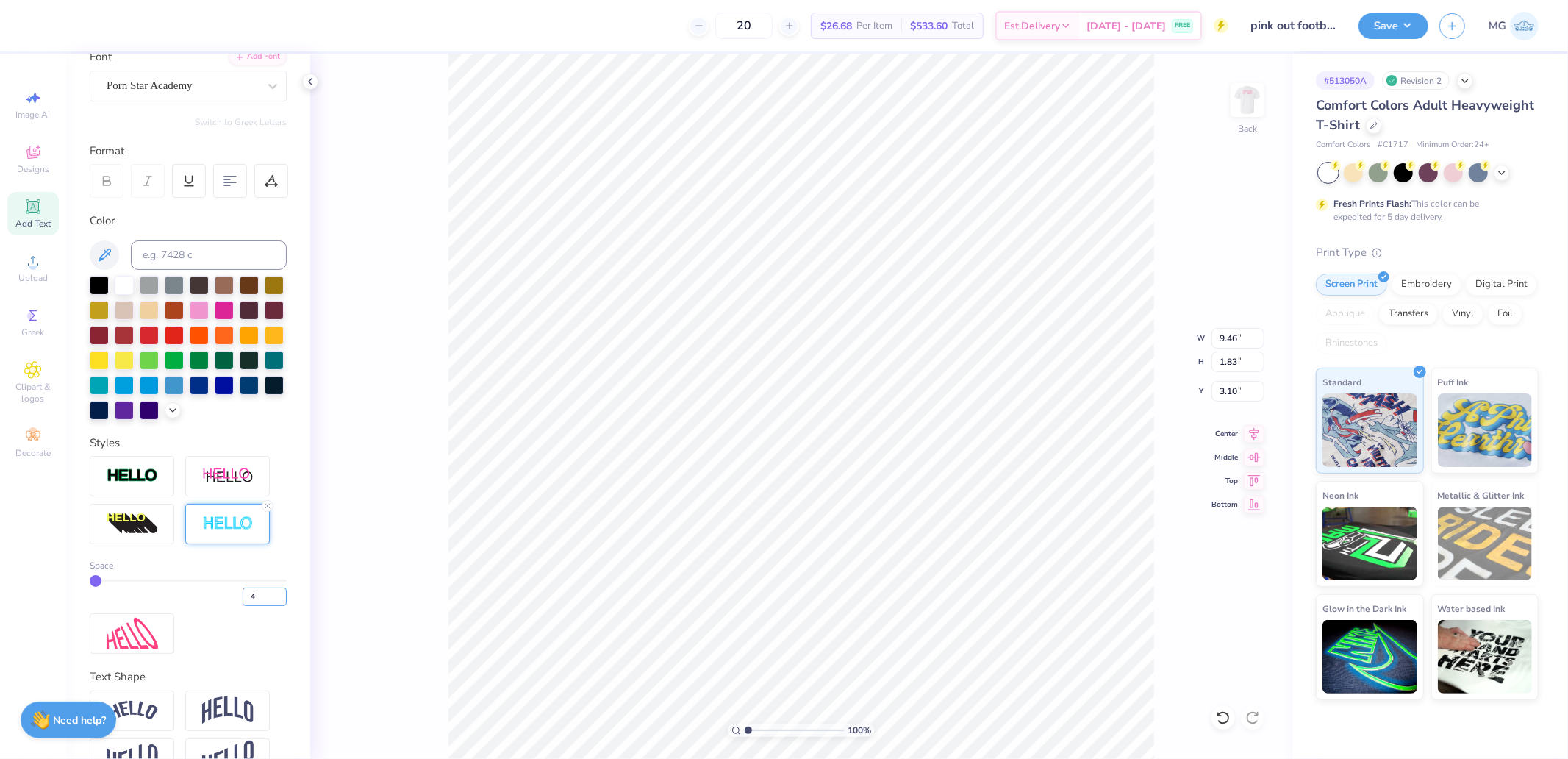
type input "4"
type input "9.50"
type input "1.87"
type input "3.08"
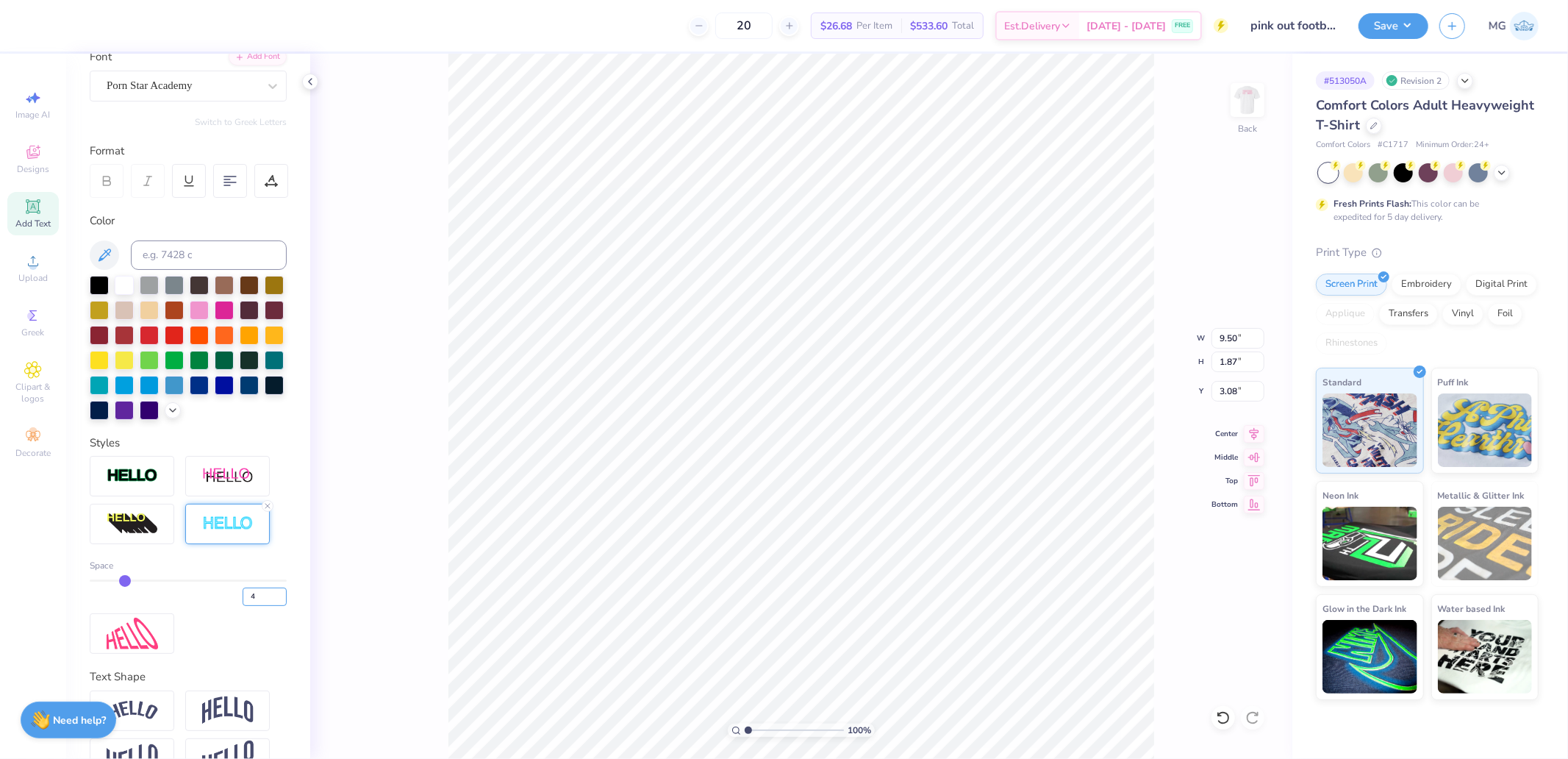
drag, startPoint x: 248, startPoint y: 621, endPoint x: 164, endPoint y: 619, distance: 84.0
click at [165, 606] on div "4" at bounding box center [187, 592] width 197 height 26
type input "5"
type input "6"
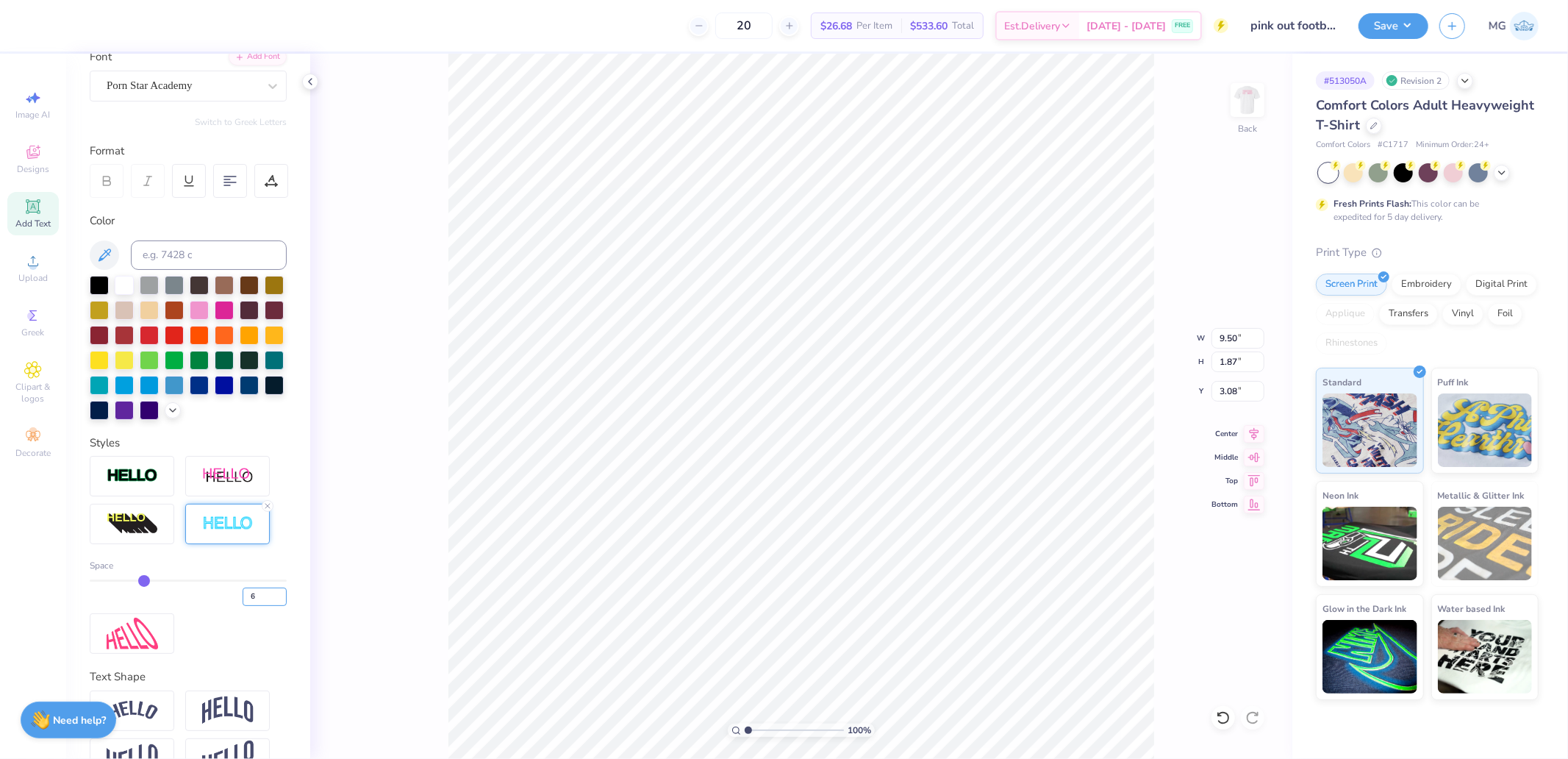
type input "9.53"
type input "1.90"
type input "3.06"
drag, startPoint x: 253, startPoint y: 616, endPoint x: 163, endPoint y: 605, distance: 90.7
click at [192, 606] on div "6" at bounding box center [187, 592] width 197 height 26
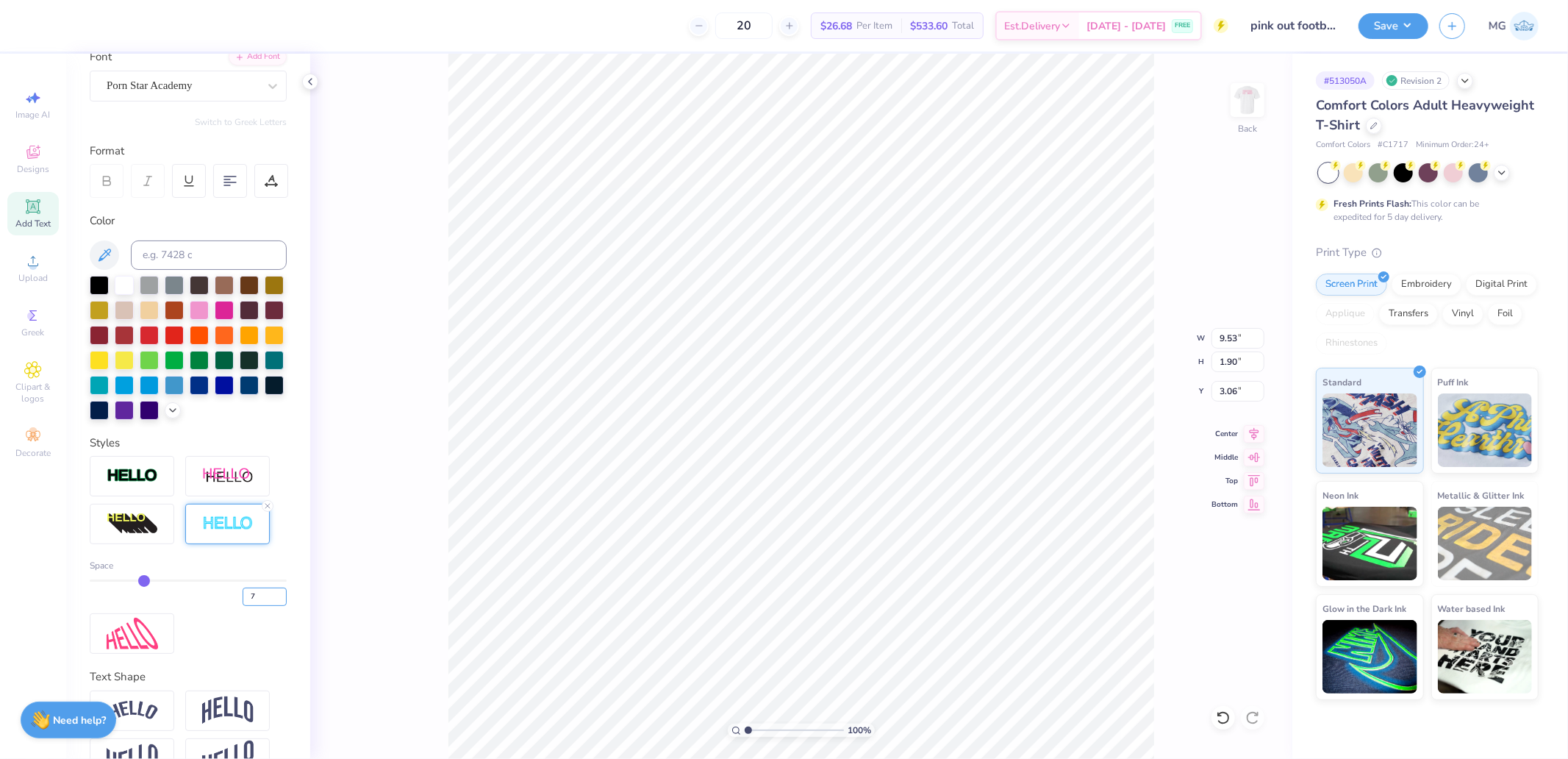
type input "7"
type input "9.55"
type input "1.91"
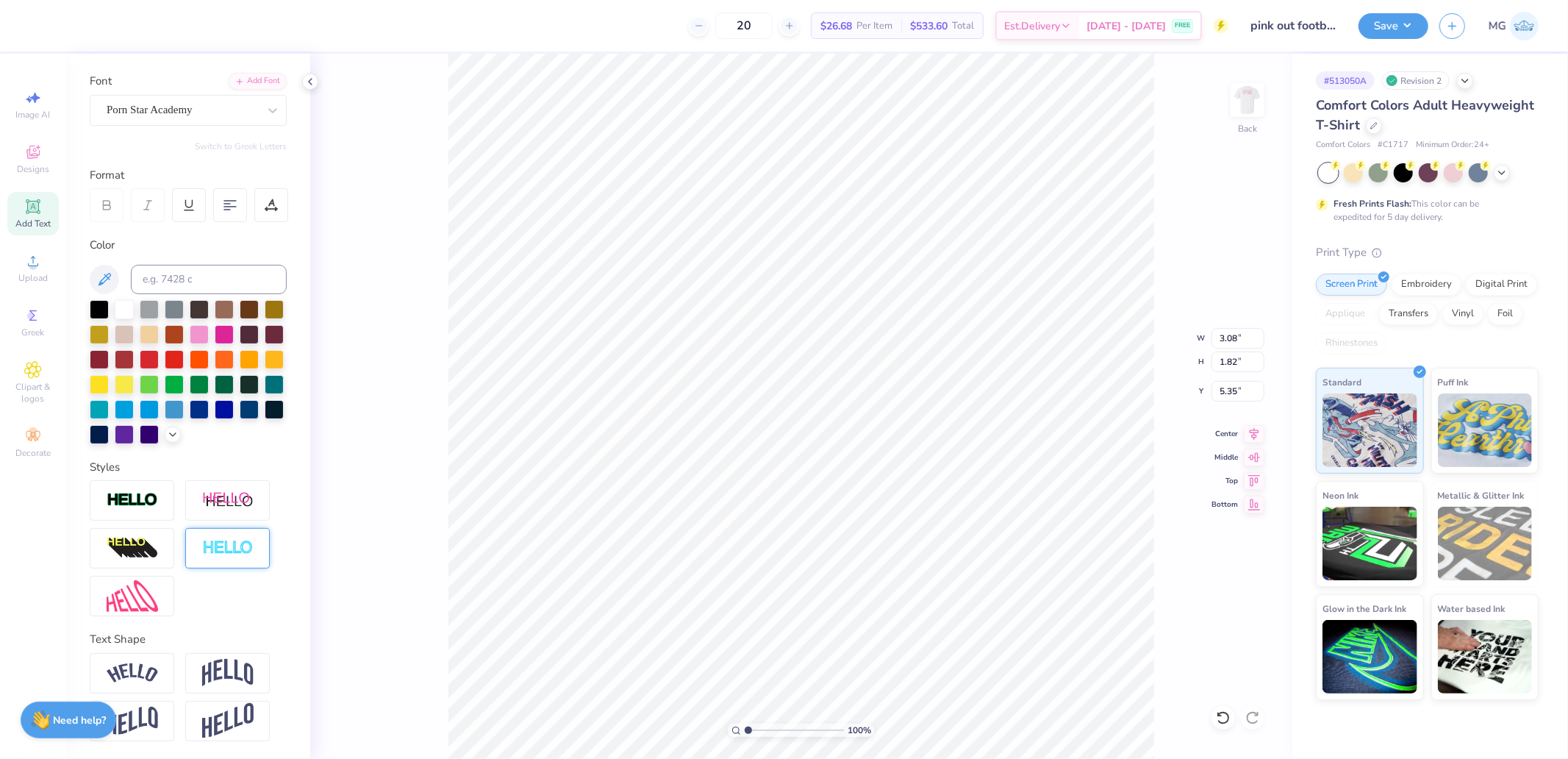
click at [226, 550] on img at bounding box center [228, 548] width 51 height 17
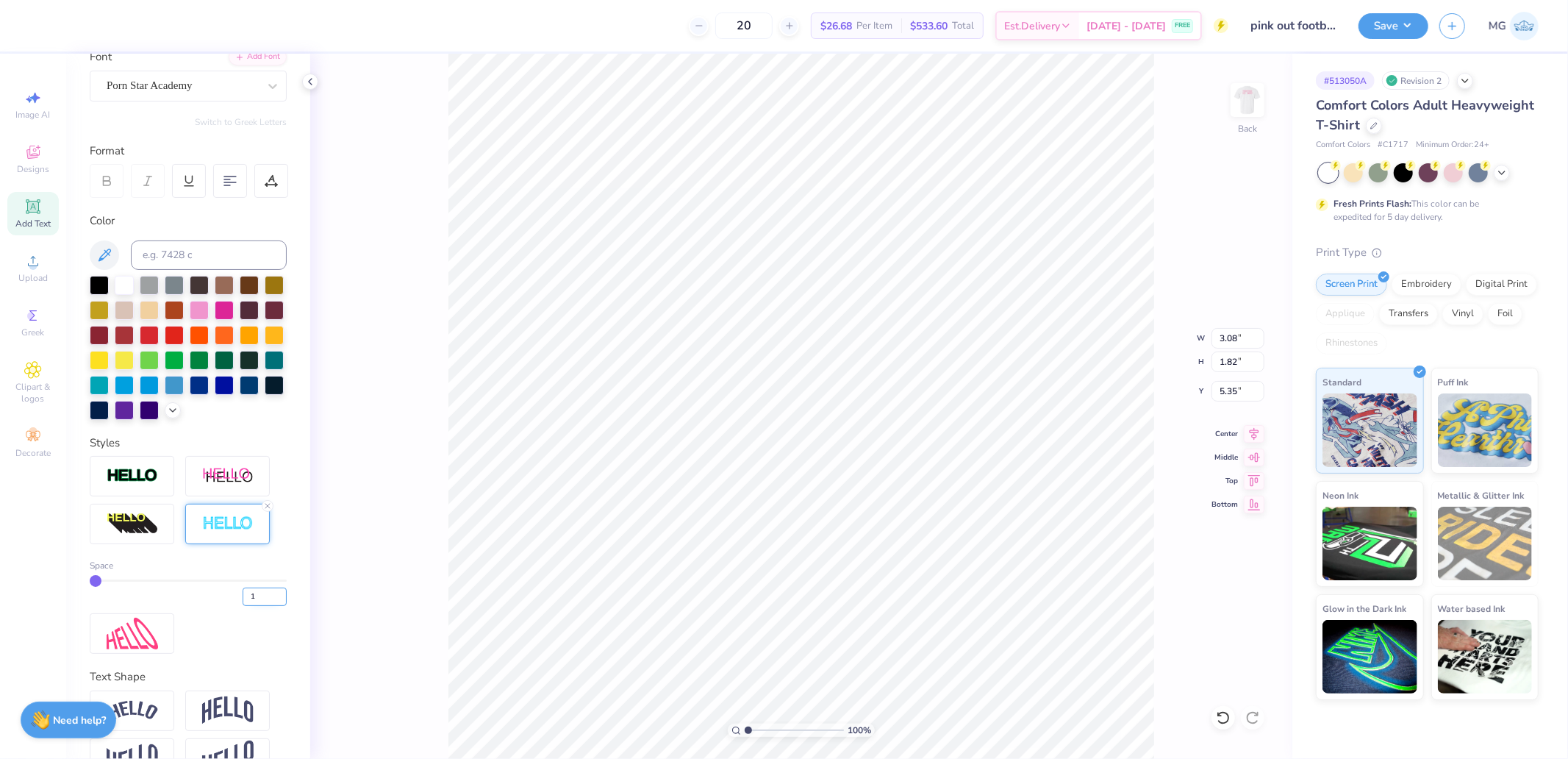
type input "3.09"
type input "1.83"
type input "5.34"
drag, startPoint x: 217, startPoint y: 622, endPoint x: 181, endPoint y: 620, distance: 36.1
click at [196, 606] on div "1" at bounding box center [187, 592] width 197 height 26
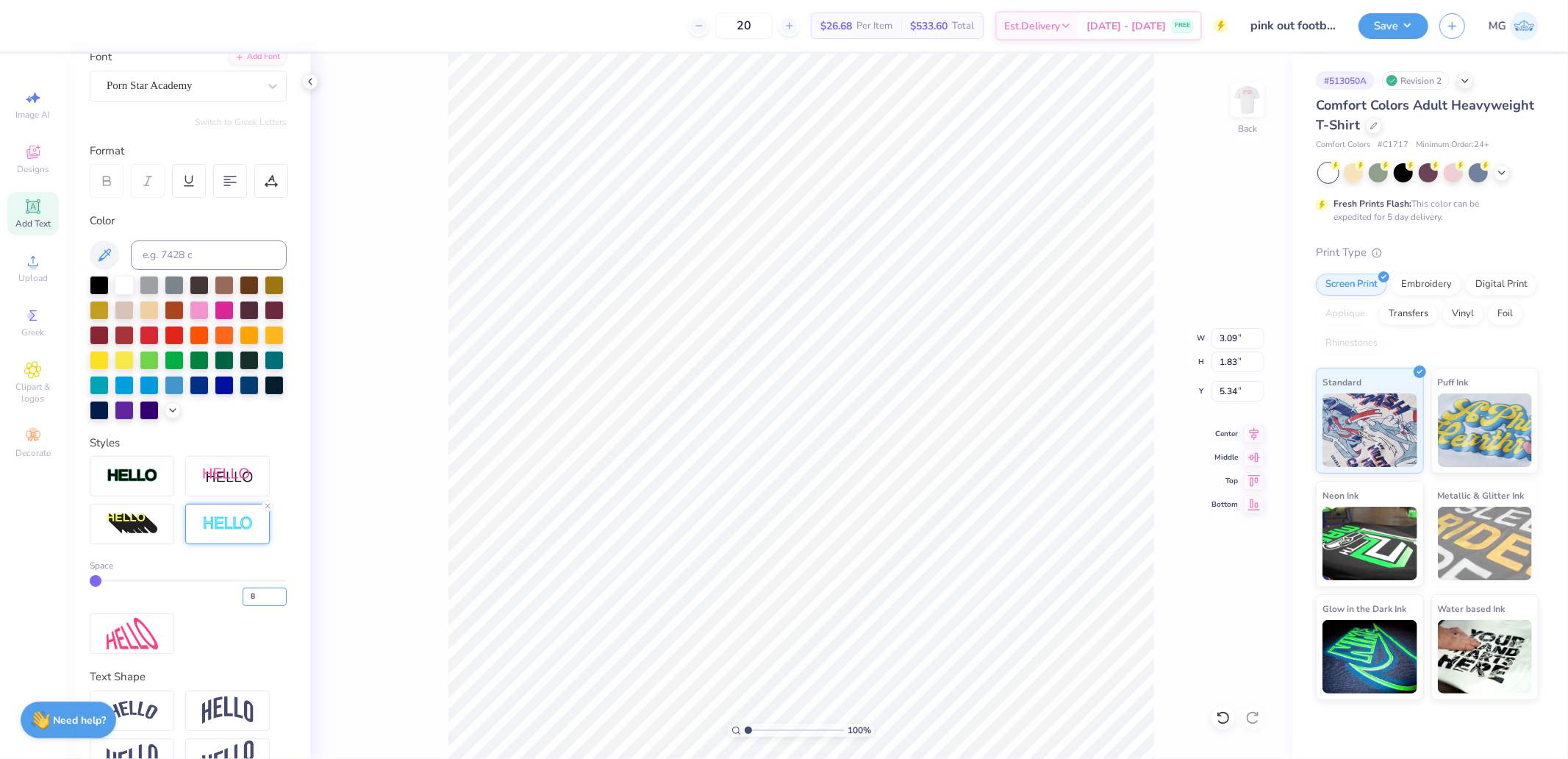
type input "8"
type input "3.19"
type input "1.93"
type input "5.29"
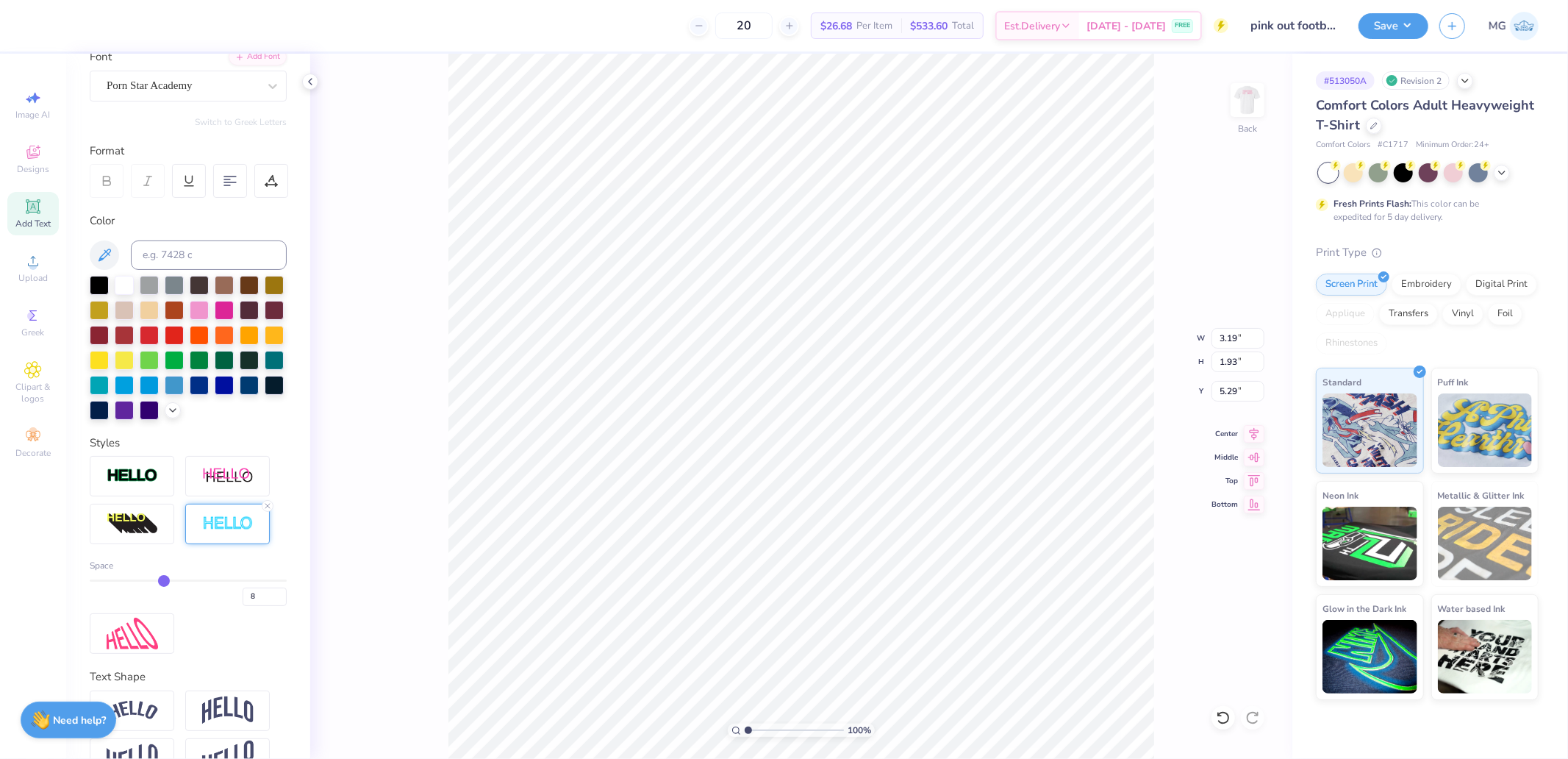
type input "9.55"
type input "1.91"
type input "3.06"
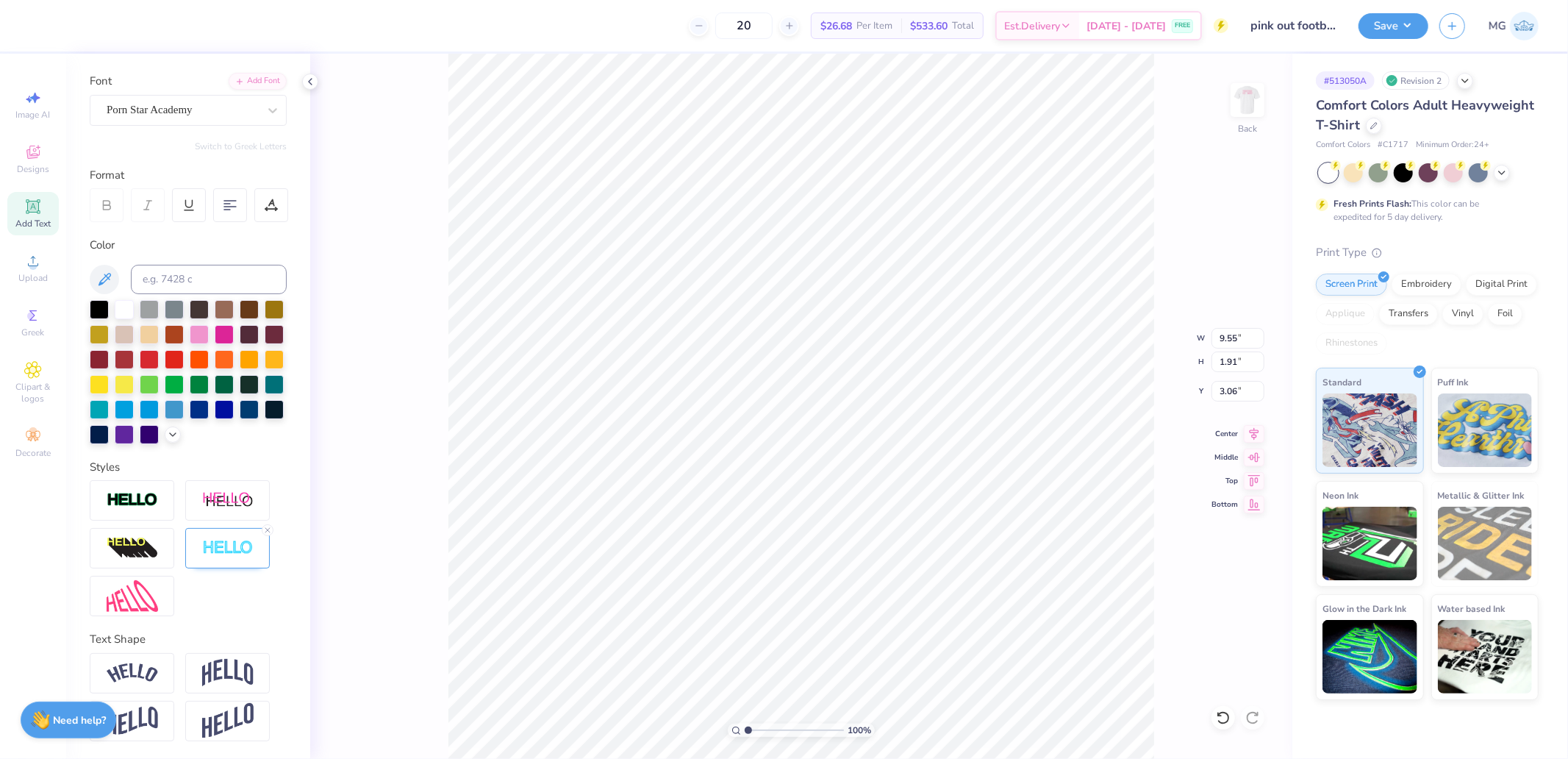
click at [236, 569] on div at bounding box center [187, 548] width 197 height 136
click at [234, 557] on div at bounding box center [227, 548] width 84 height 41
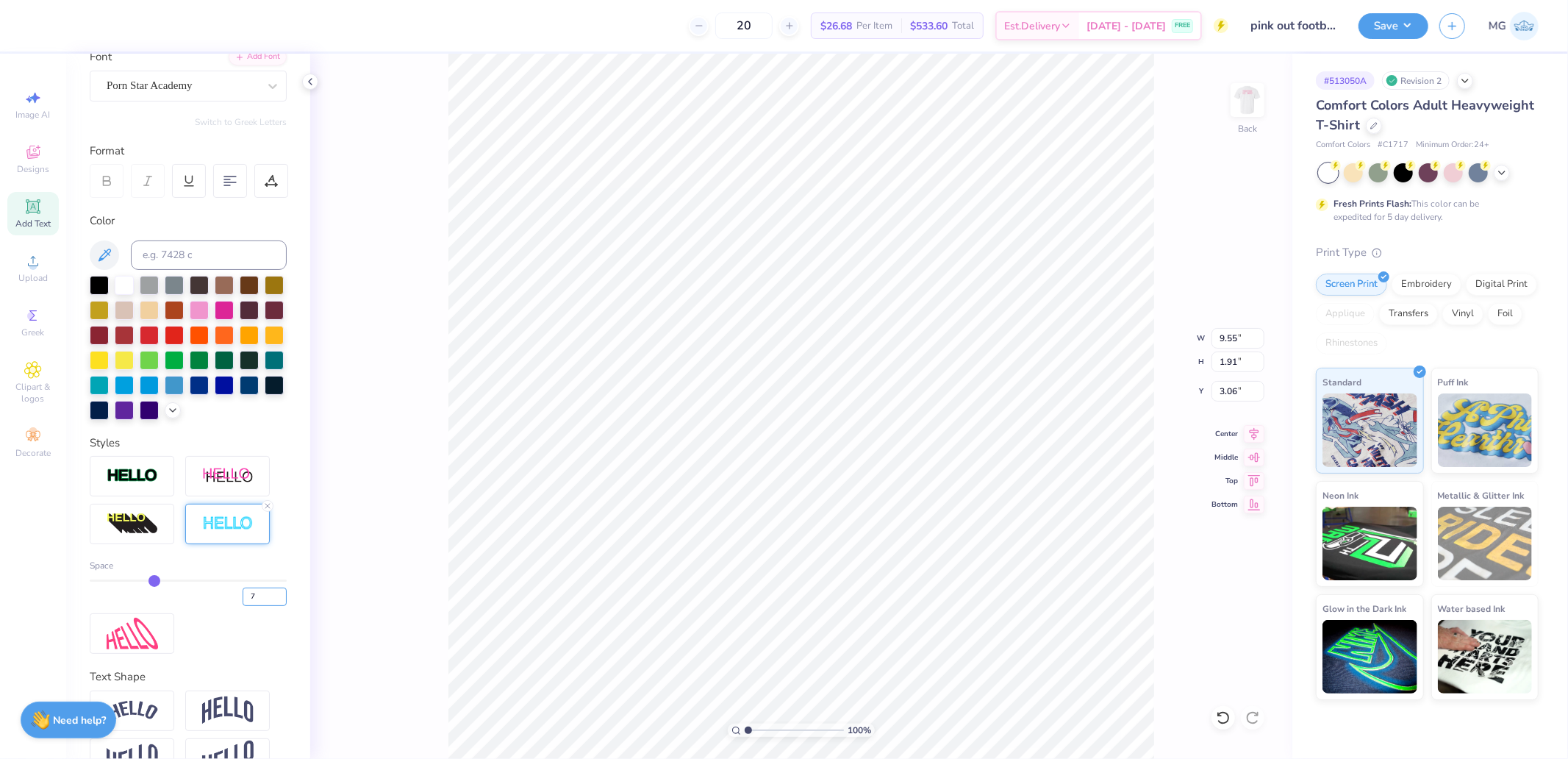
drag, startPoint x: 247, startPoint y: 611, endPoint x: 212, endPoint y: 618, distance: 35.7
click at [220, 606] on div "7" at bounding box center [187, 592] width 197 height 26
type input "8"
type input "9.56"
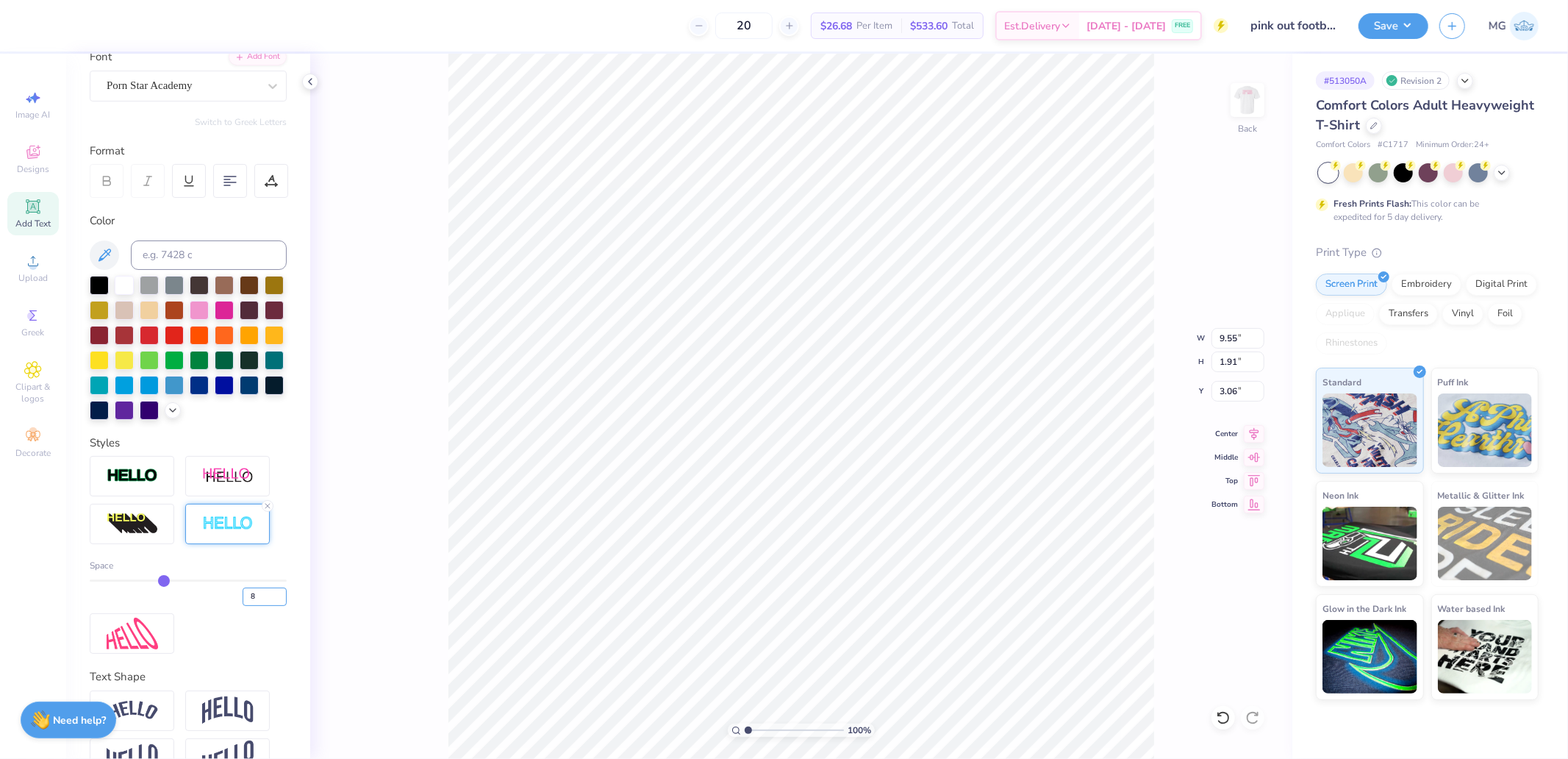
type input "1.93"
type input "3.05"
type input "1.06"
type input "1.82"
type input "5.35"
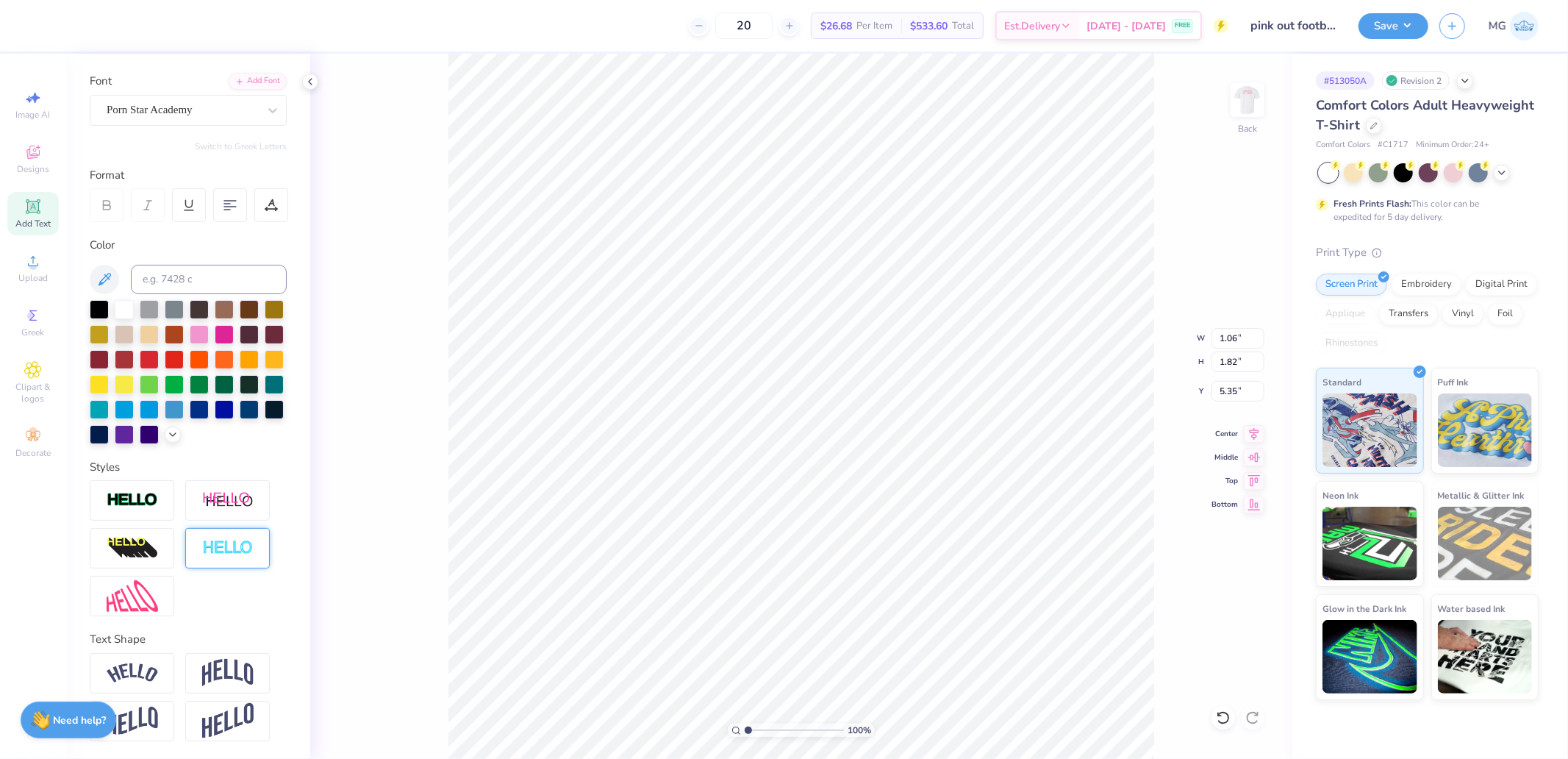
click at [223, 559] on div at bounding box center [227, 548] width 84 height 41
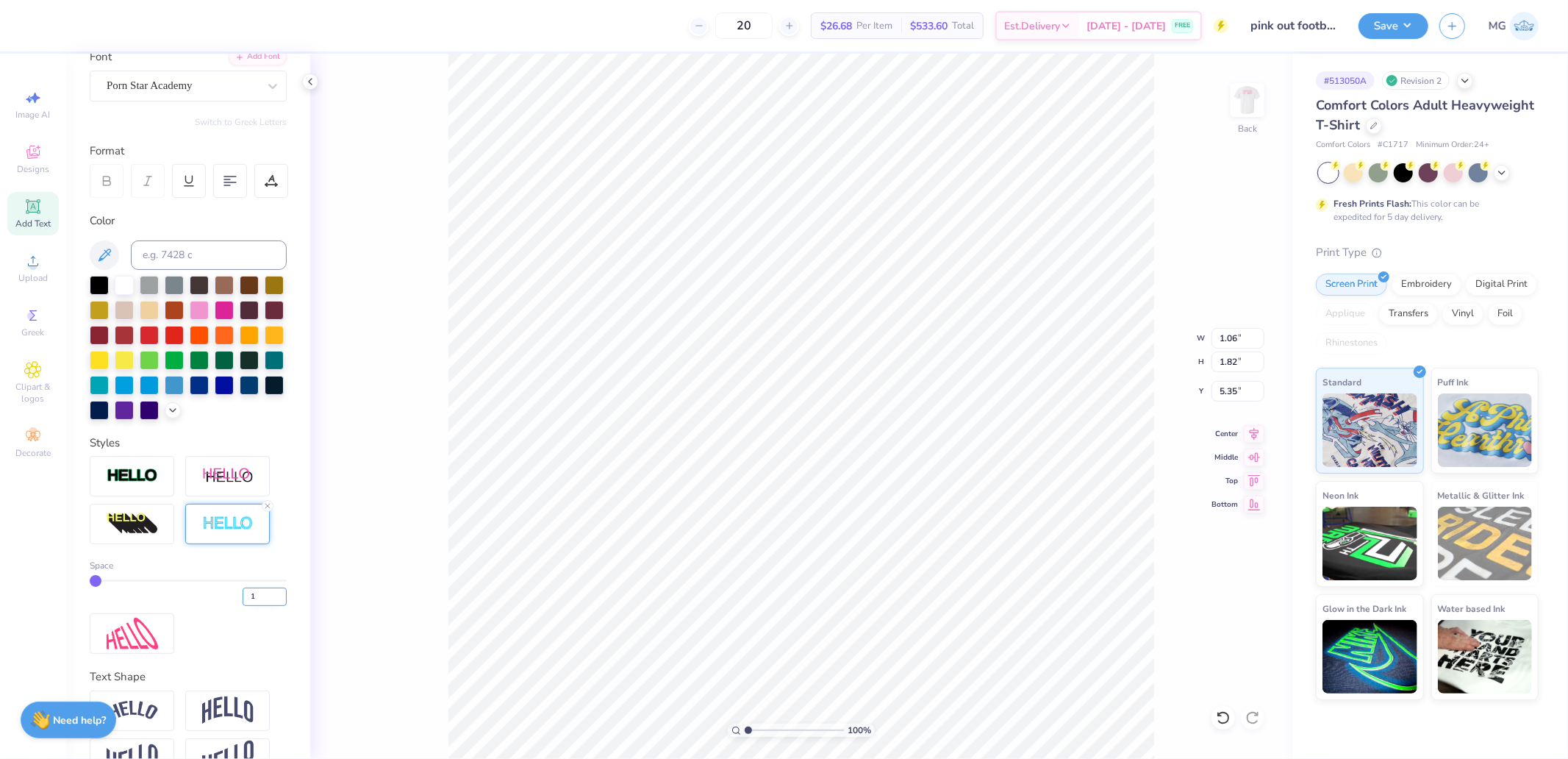
type input "1.08"
type input "1.83"
type input "5.34"
drag, startPoint x: 239, startPoint y: 619, endPoint x: 122, endPoint y: 588, distance: 121.0
click at [191, 606] on div "1" at bounding box center [187, 592] width 197 height 26
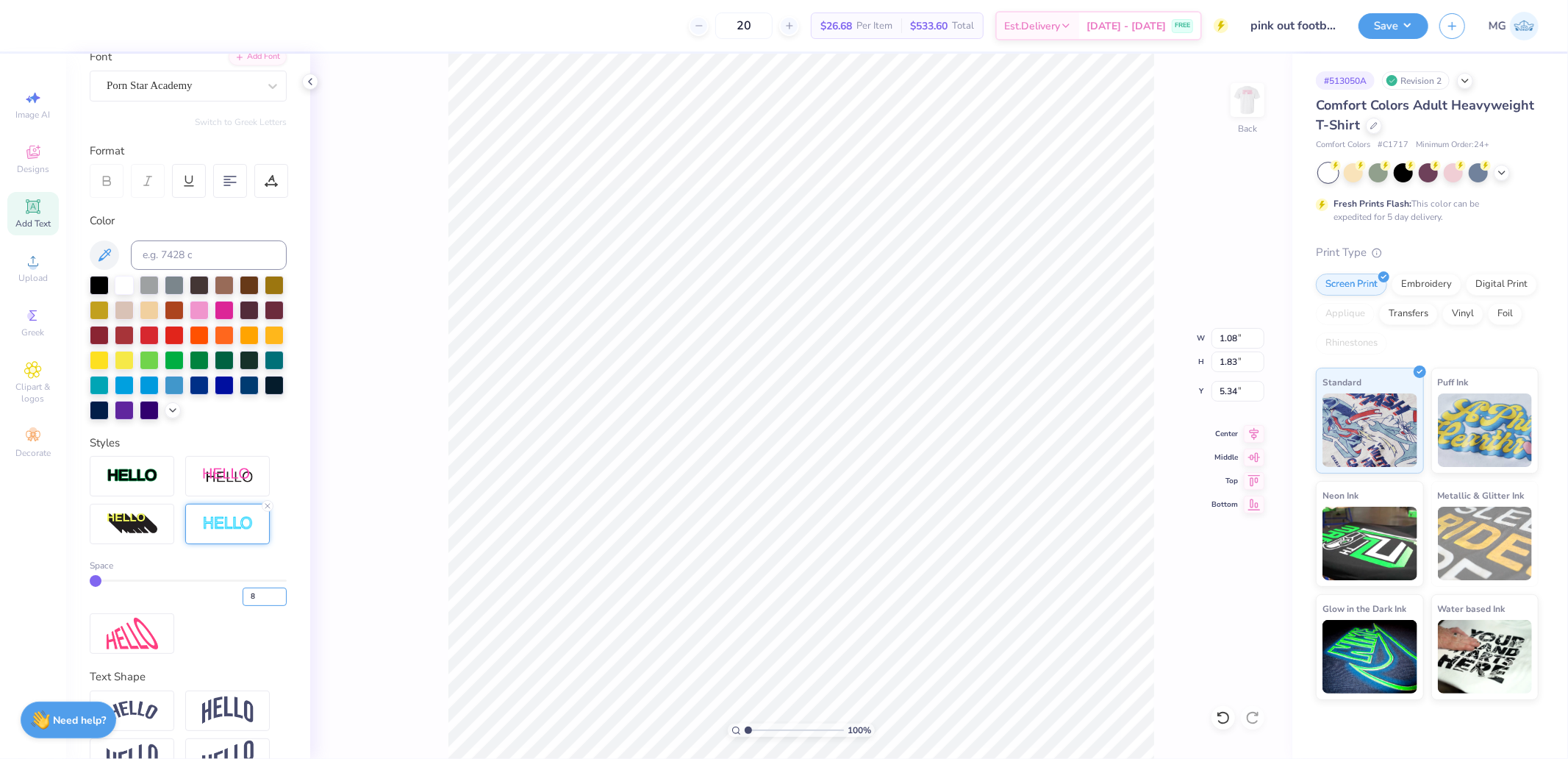
type input "8"
type input "1.18"
type input "1.93"
type input "5.29"
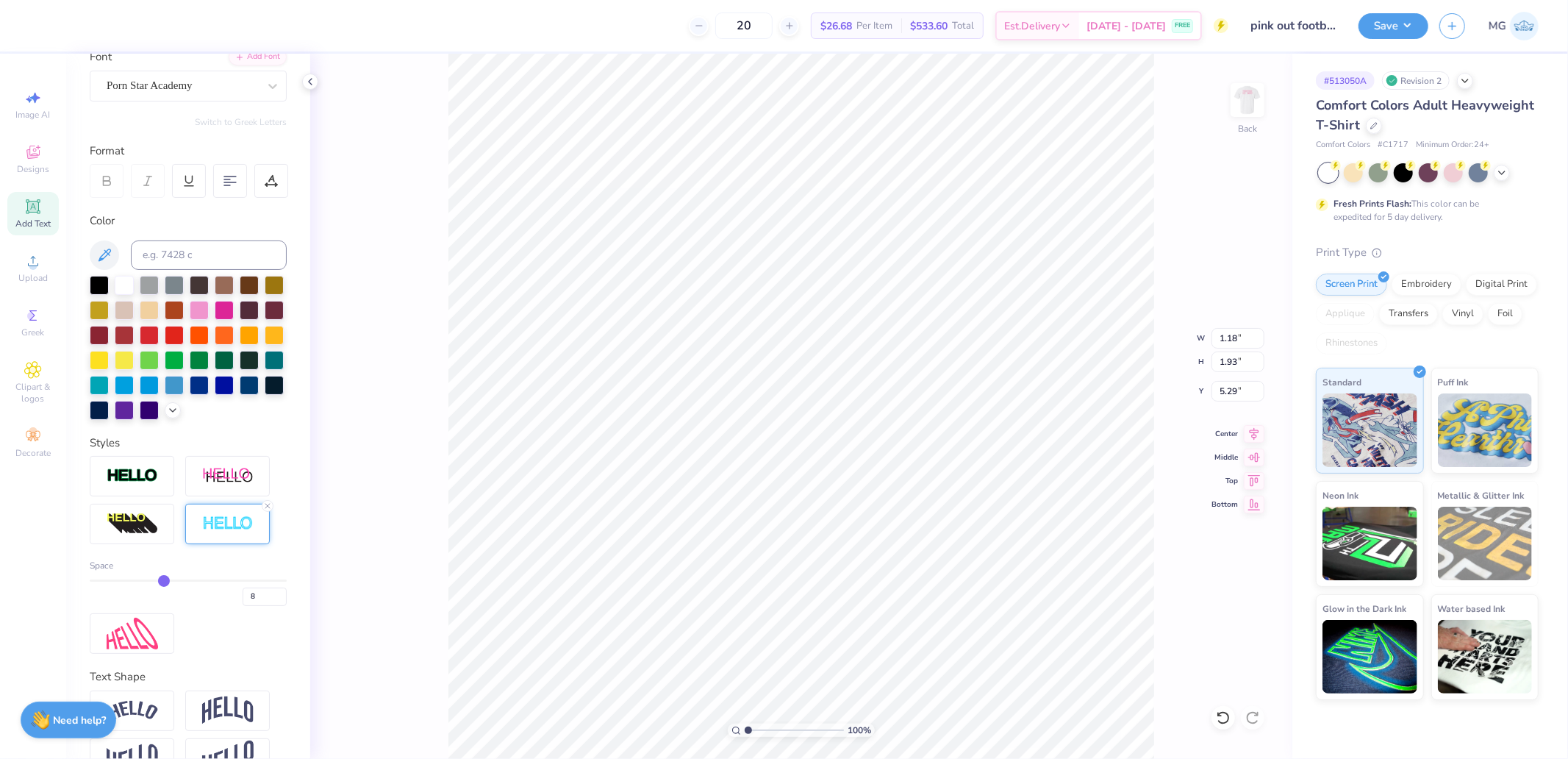
type input "3.47"
type input "1.82"
type input "5.35"
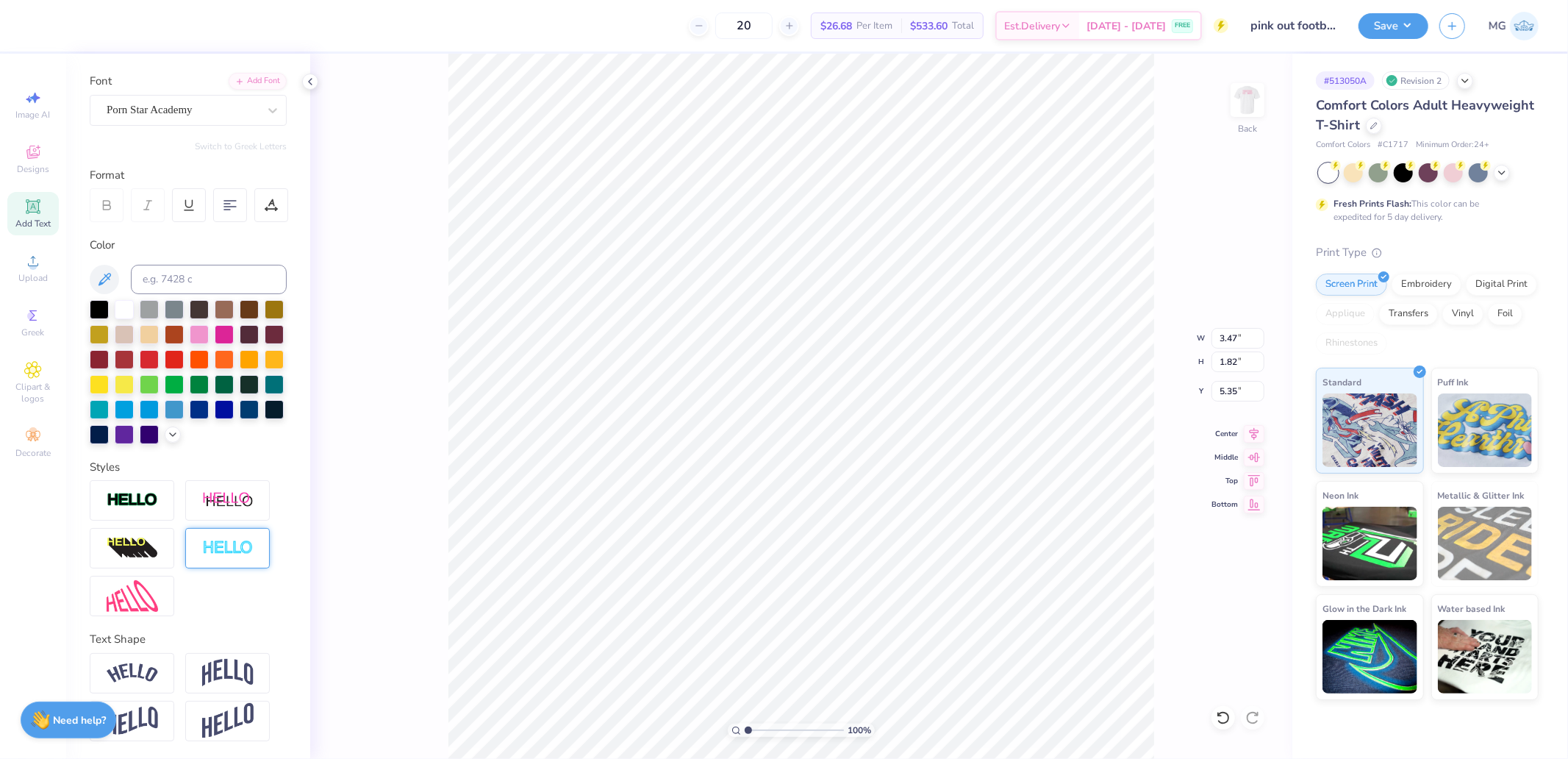
click at [233, 550] on img at bounding box center [228, 548] width 51 height 17
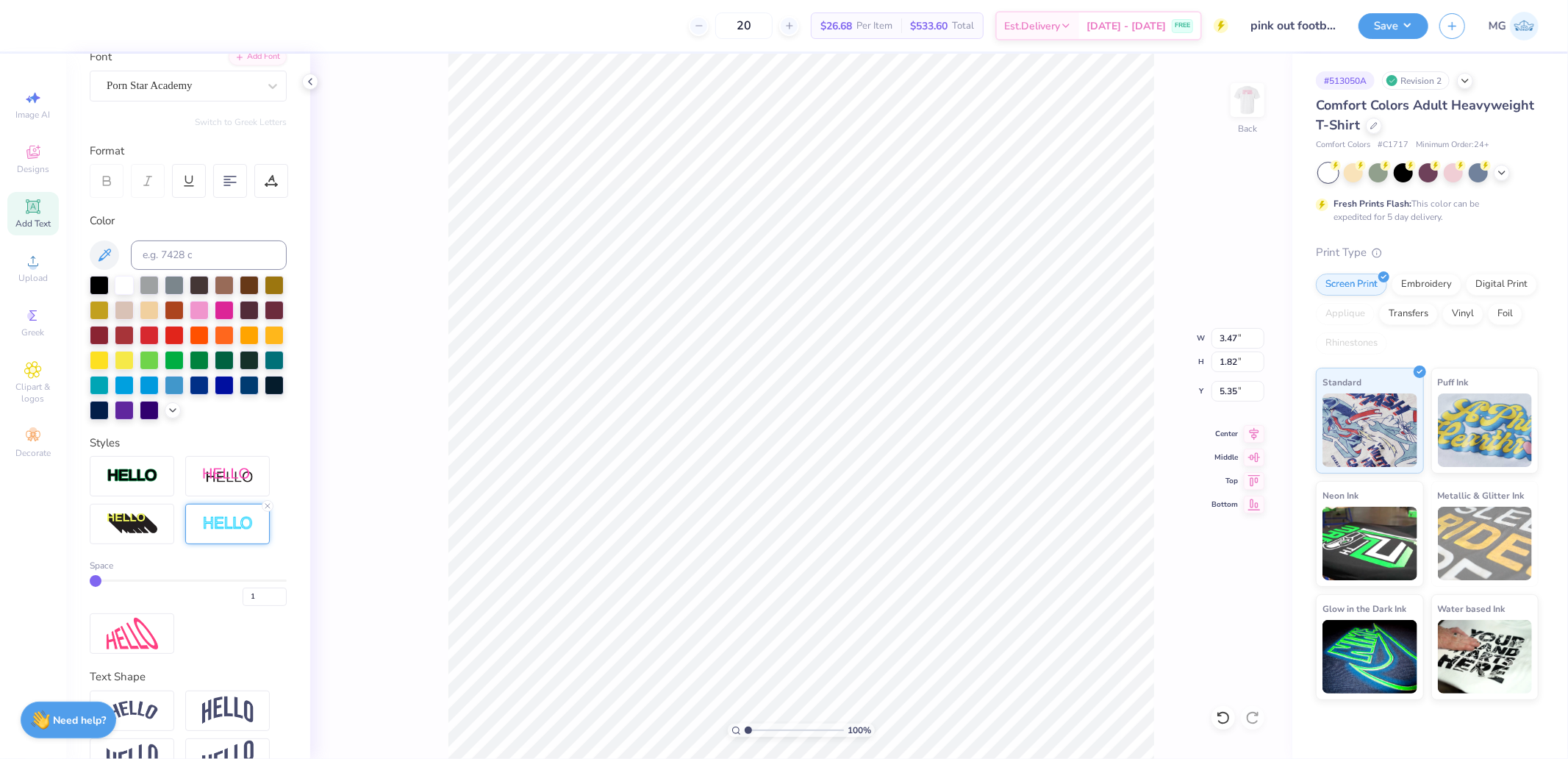
type input "3.48"
type input "1.83"
type input "5.34"
drag, startPoint x: 241, startPoint y: 621, endPoint x: 186, endPoint y: 623, distance: 55.0
click at [188, 606] on div "1" at bounding box center [187, 592] width 197 height 26
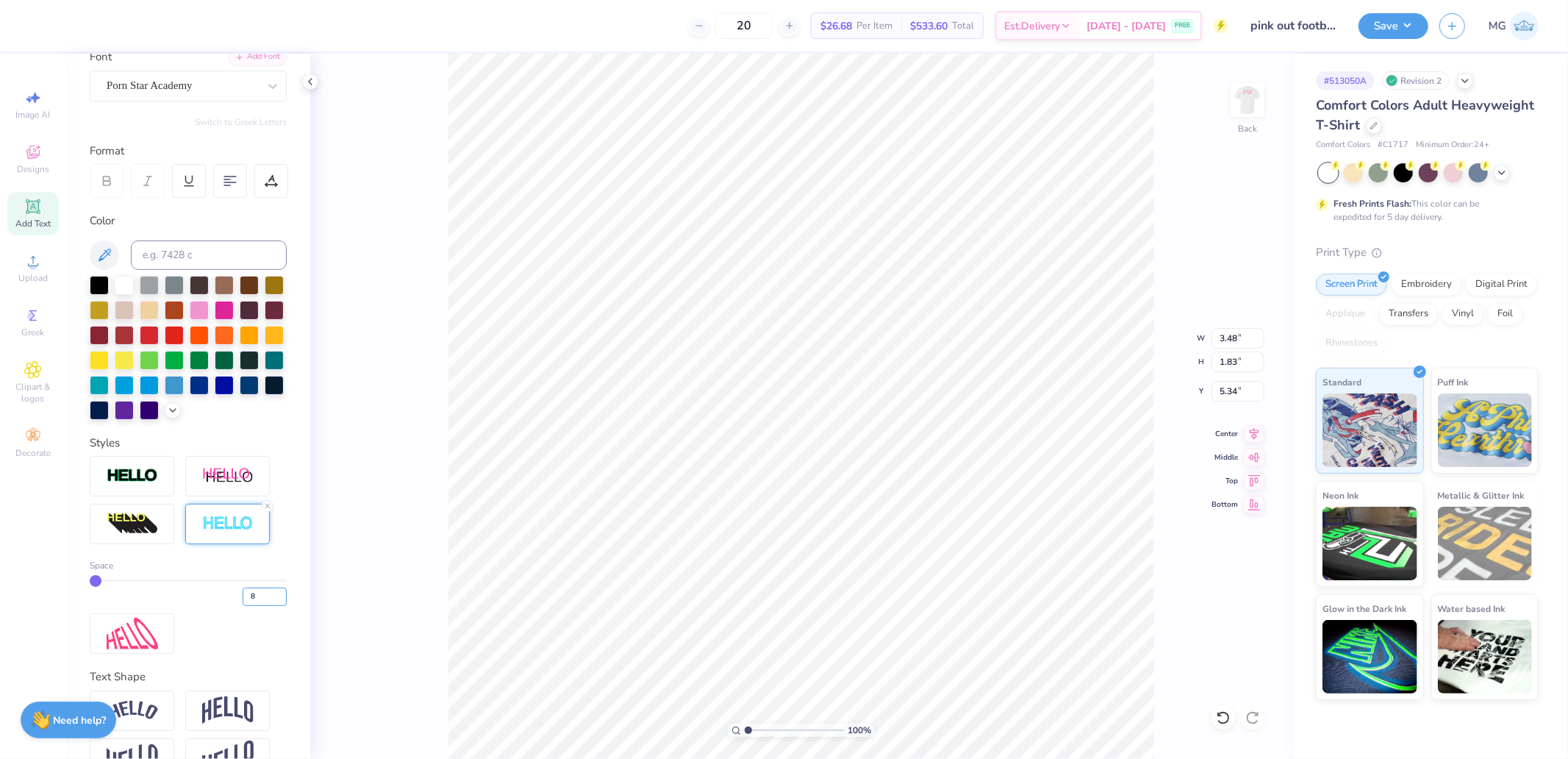
type input "8"
type input "3.58"
type input "1.93"
type input "5.29"
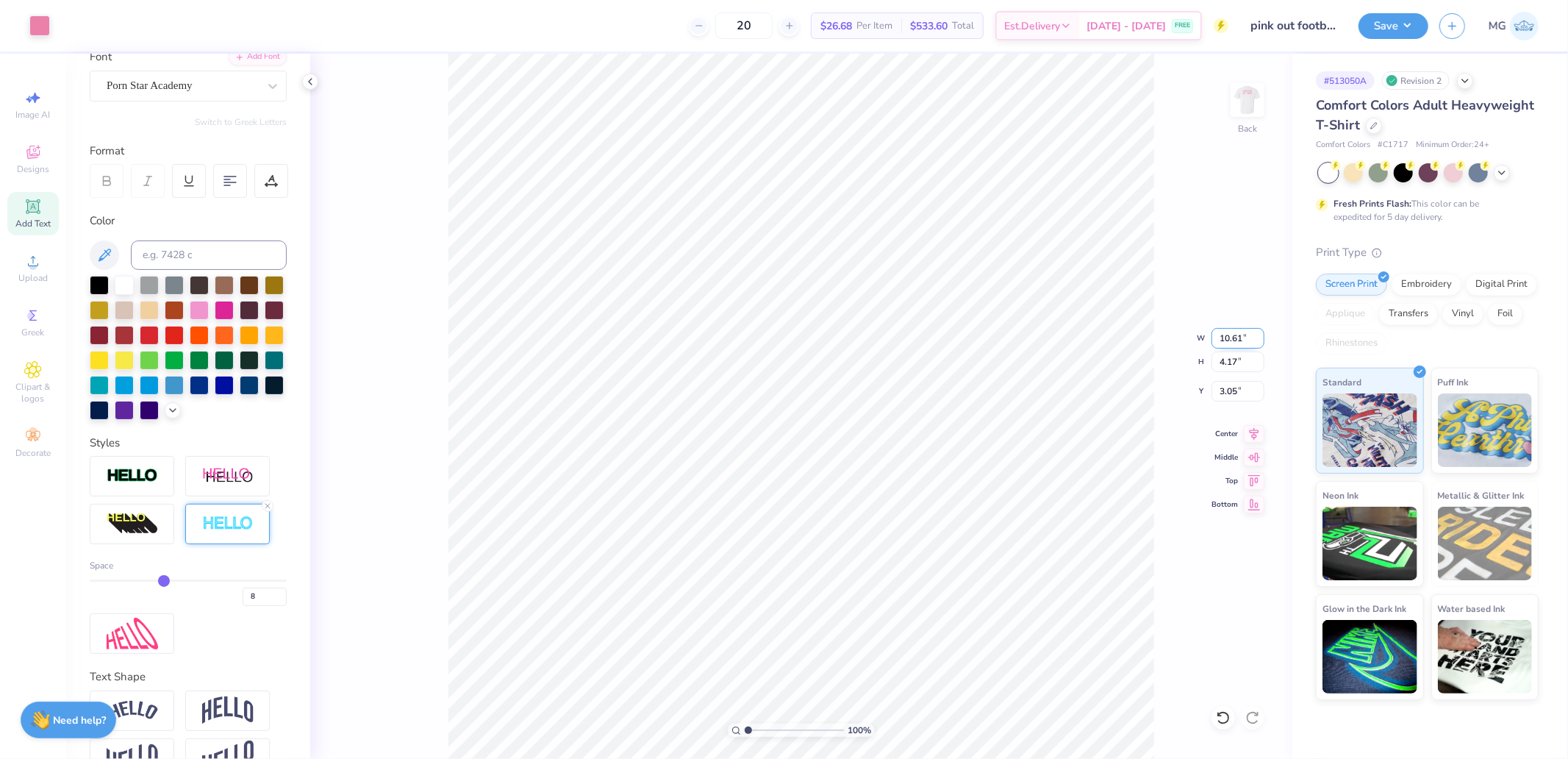
click at [1224, 339] on input "10.61" at bounding box center [1237, 338] width 53 height 20
type input "10.50"
type input "4.12"
type input "3.07"
